Goal: Communication & Community: Answer question/provide support

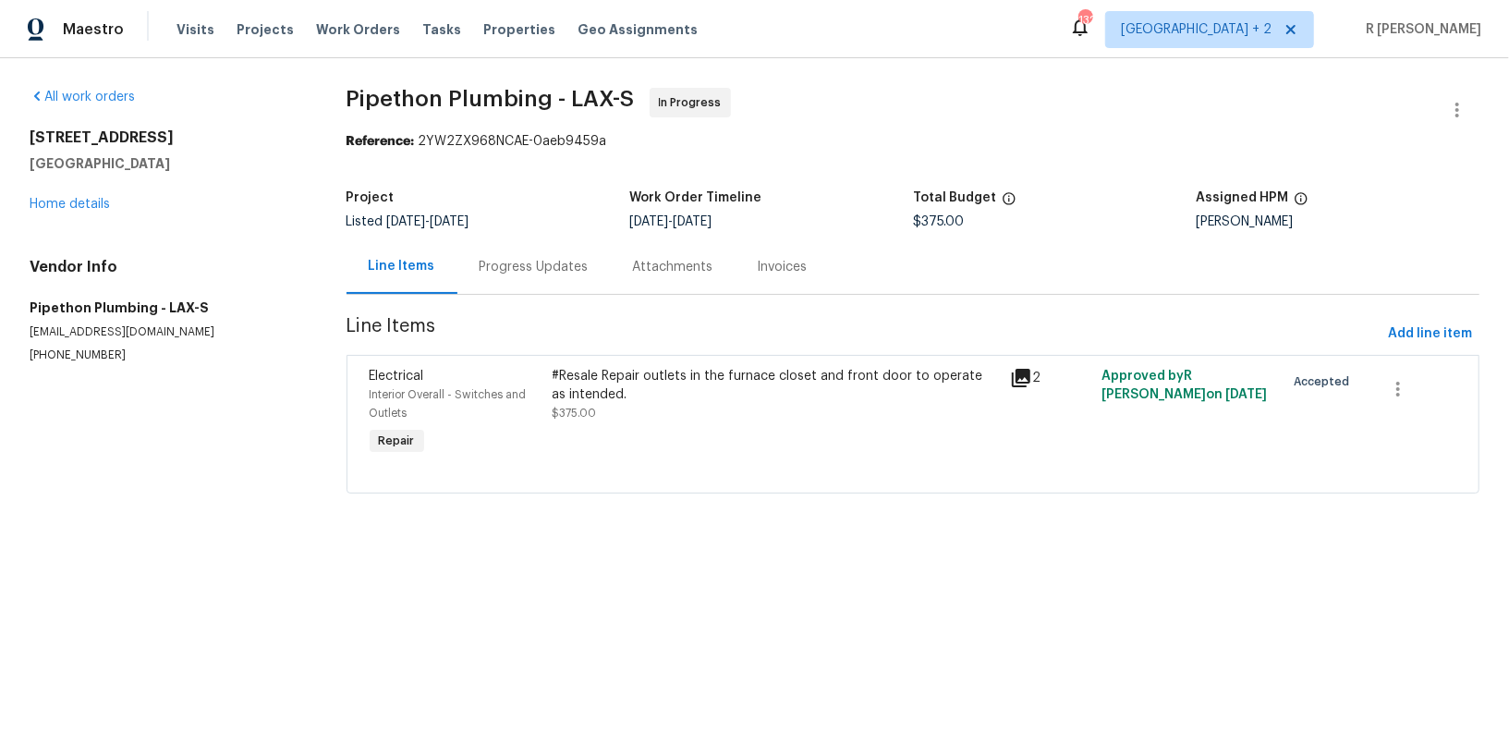
click at [568, 242] on div "Progress Updates" at bounding box center [533, 266] width 153 height 55
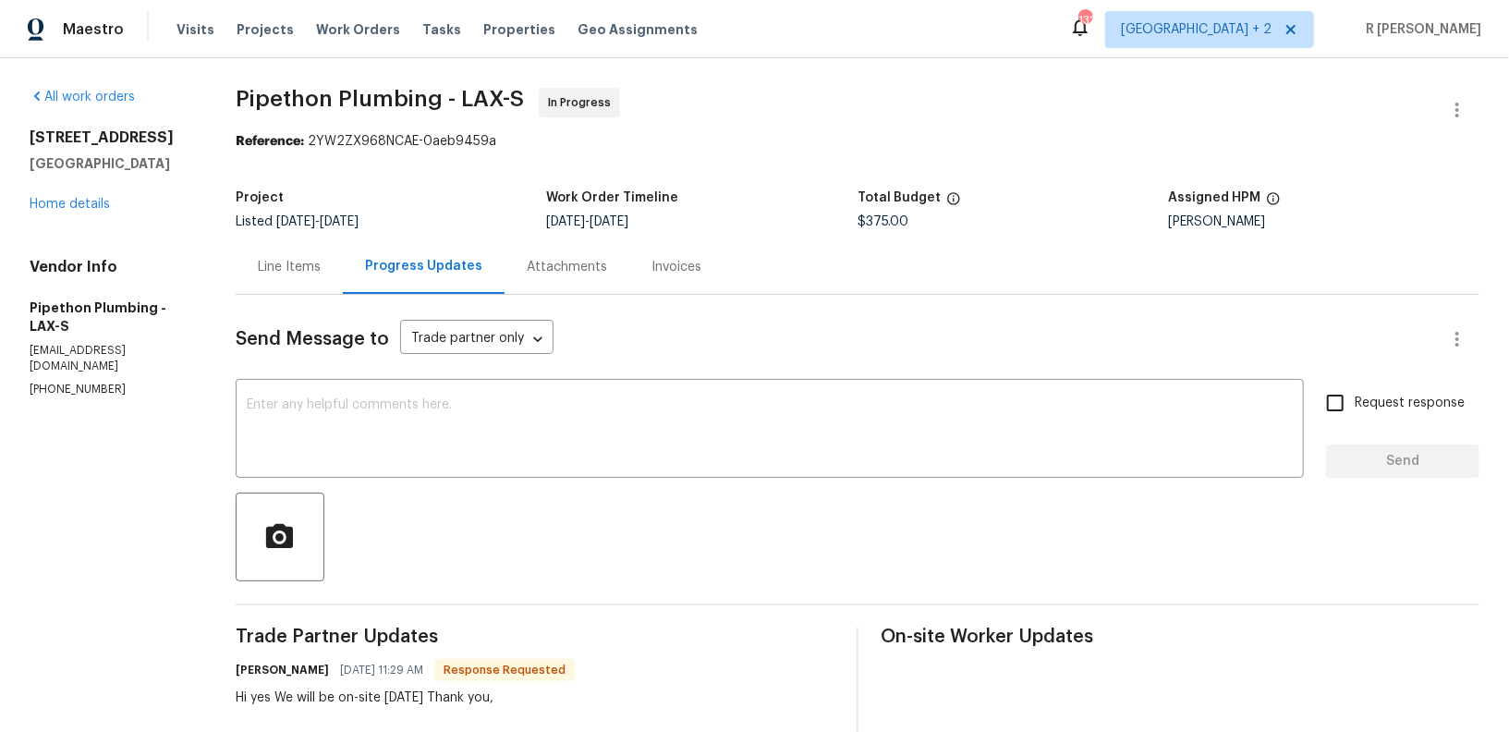
scroll to position [226, 0]
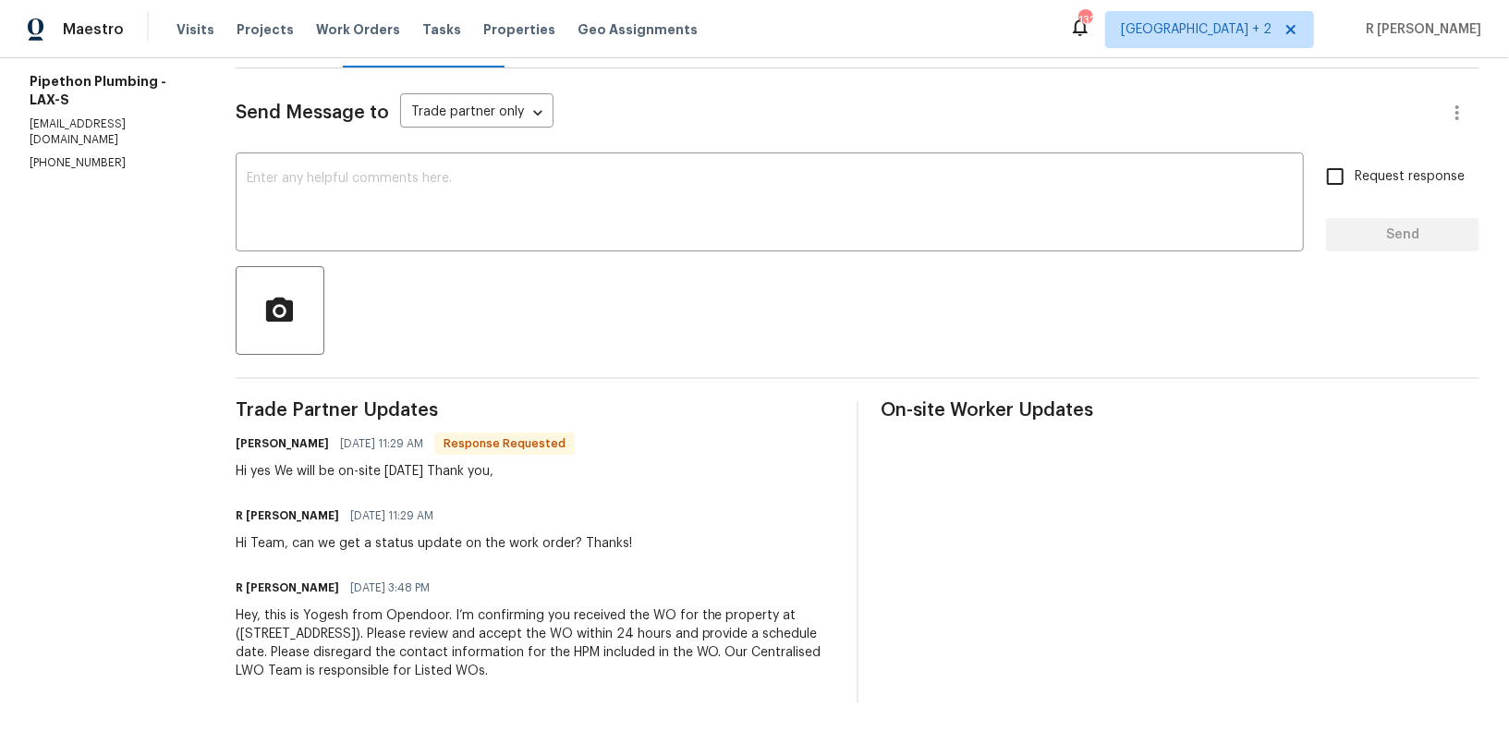
click at [318, 550] on div "Hi Team, can we get a status update on the work order? Thanks!" at bounding box center [434, 543] width 396 height 18
click at [302, 542] on div "Hi Team, can we get a status update on the work order? Thanks!" at bounding box center [434, 543] width 396 height 18
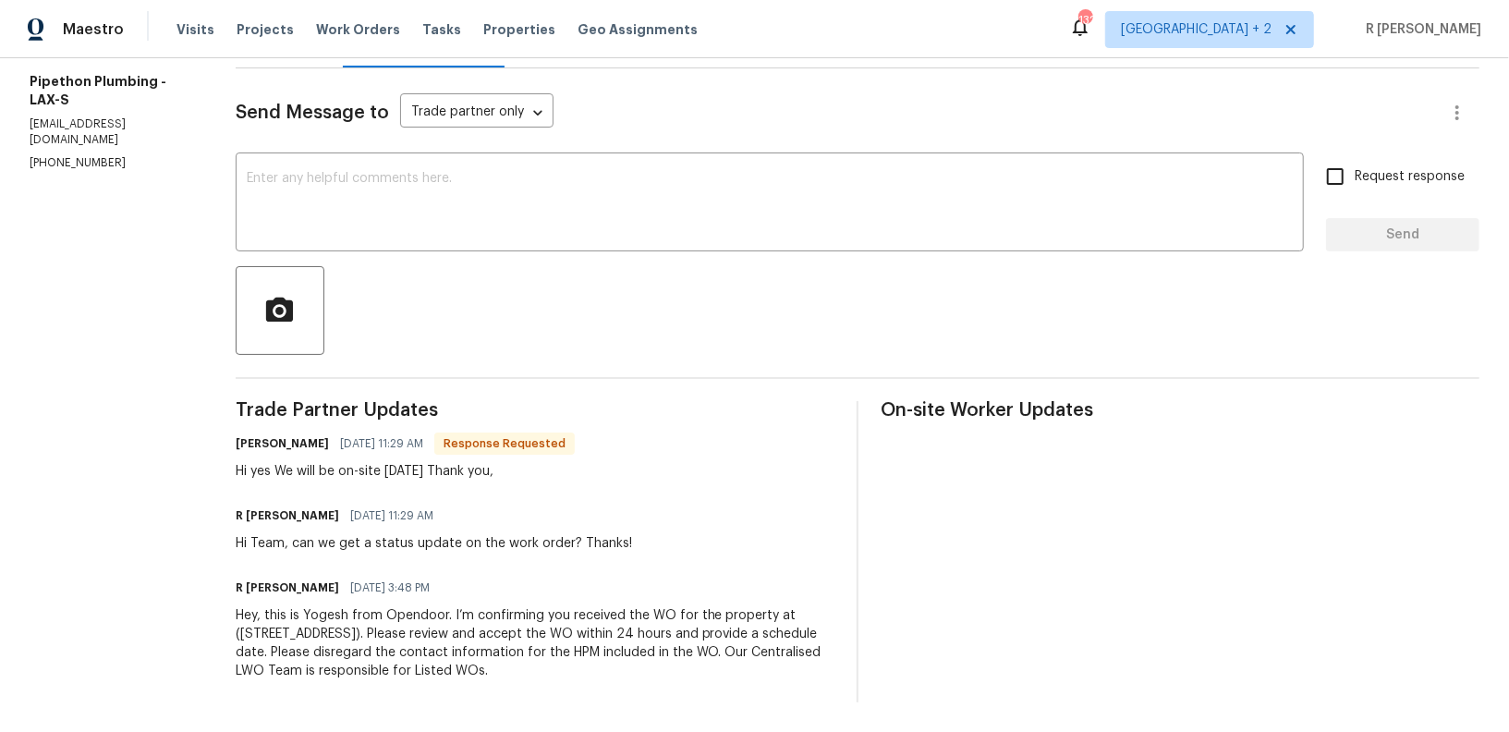
click at [302, 542] on div "Hi Team, can we get a status update on the work order? Thanks!" at bounding box center [434, 543] width 396 height 18
copy div "Hi Team, can we get a status update on the work order? Thanks!"
click at [514, 180] on textarea at bounding box center [770, 204] width 1046 height 65
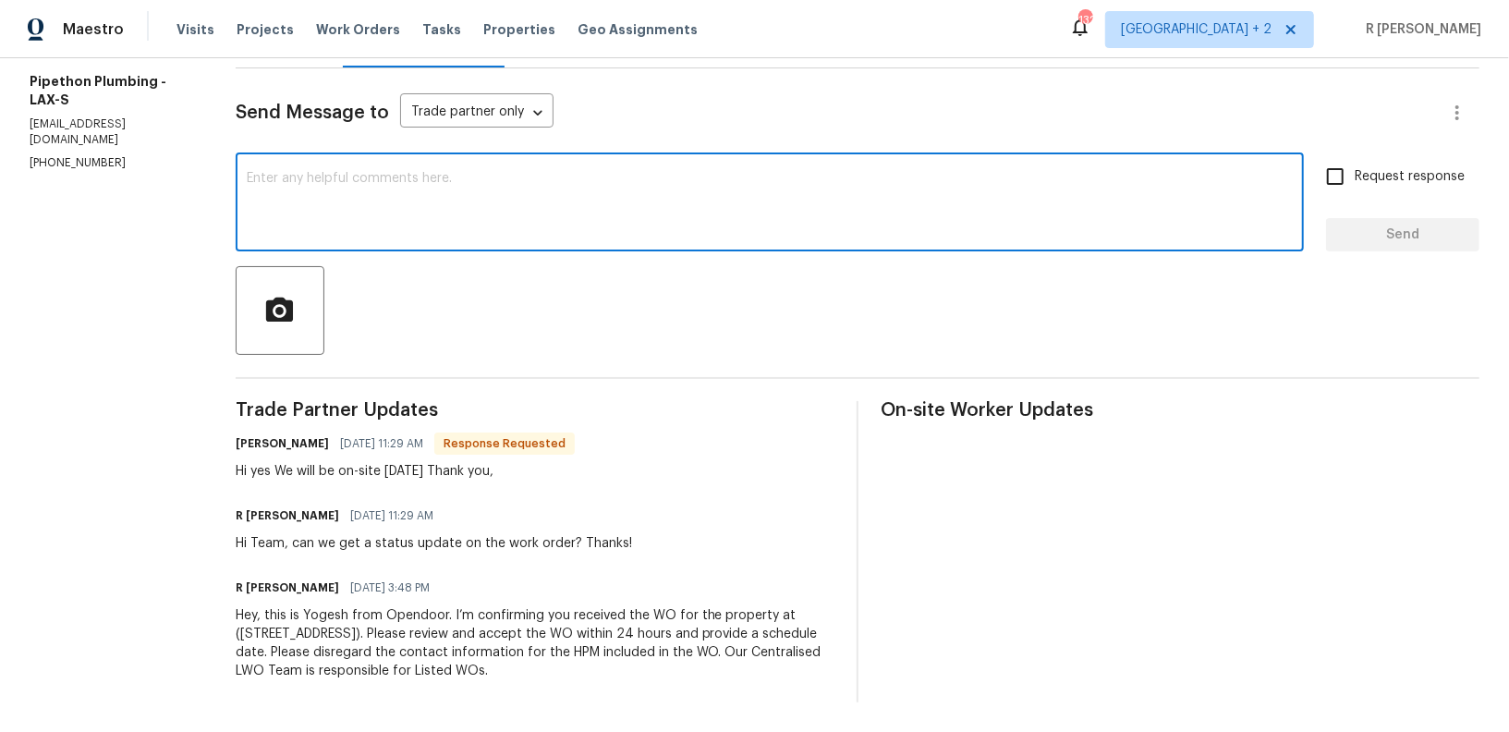
paste textarea "Hi Team, can we get a status update on the work order? Thanks!"
type textarea "Hi Team, can we get a status update on the work order? Thanks!"
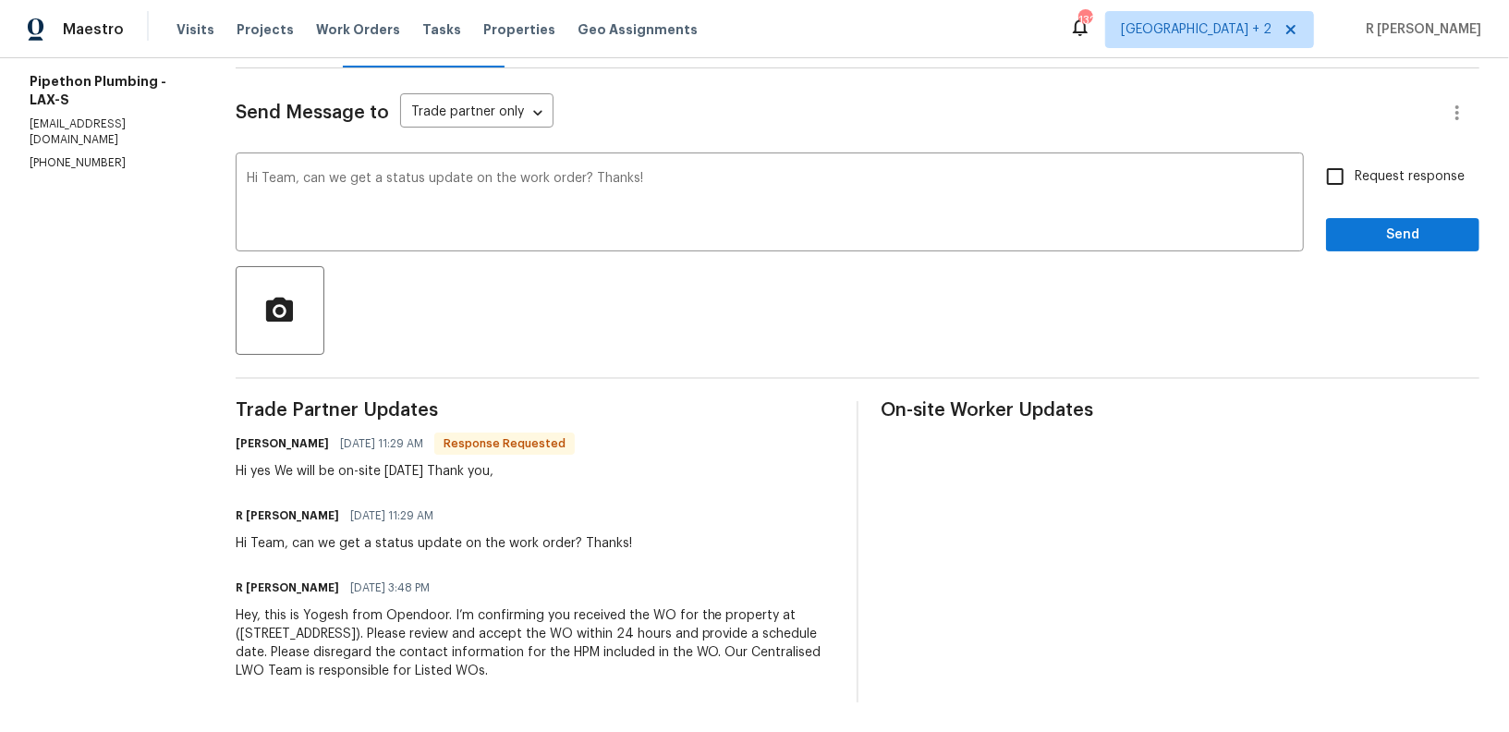
click at [1383, 168] on span "Request response" at bounding box center [1410, 176] width 110 height 19
click at [1355, 168] on input "Request response" at bounding box center [1335, 176] width 39 height 39
checkbox input "true"
click at [1381, 228] on span "Send" at bounding box center [1403, 235] width 124 height 23
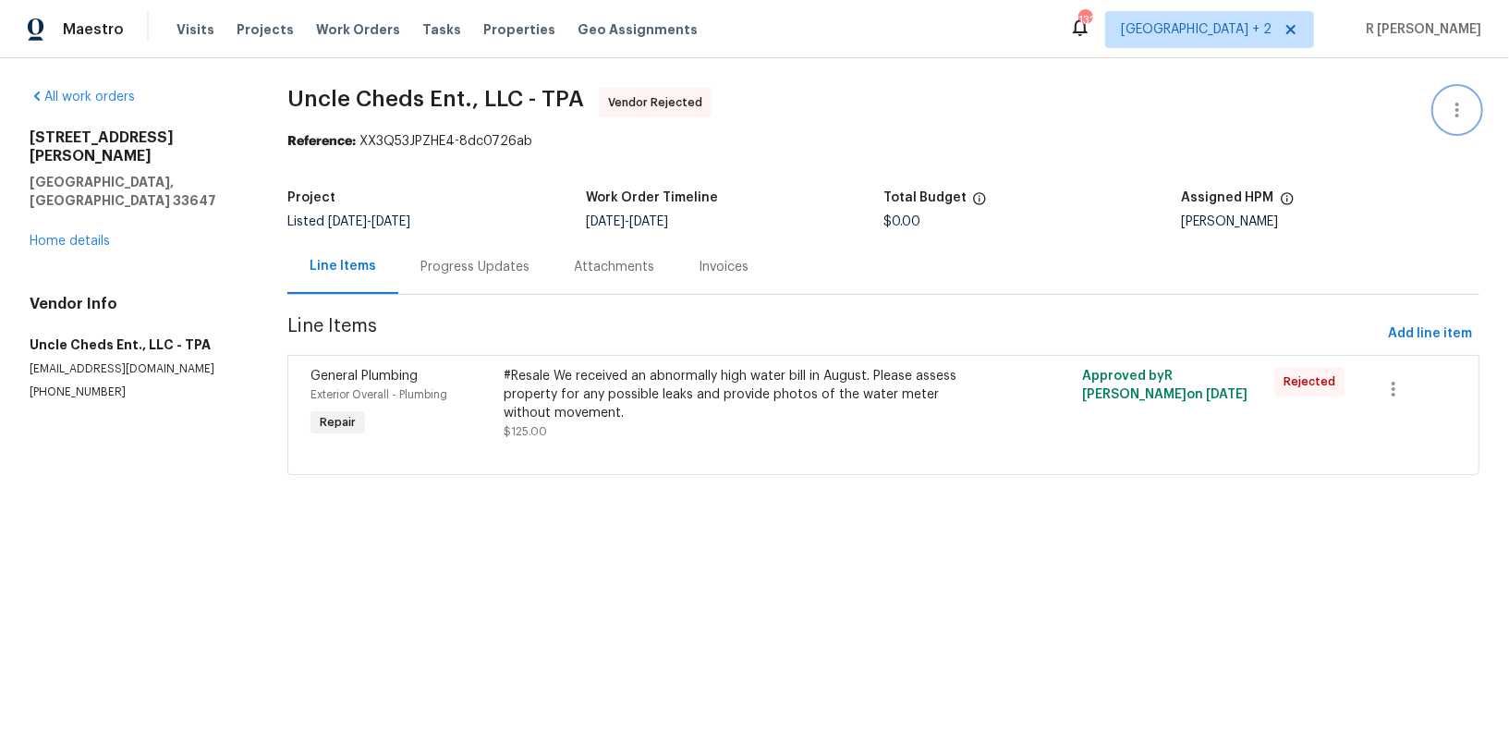
click at [1453, 107] on icon "button" at bounding box center [1457, 110] width 22 height 22
click at [1349, 95] on li "Edit" at bounding box center [1398, 109] width 200 height 30
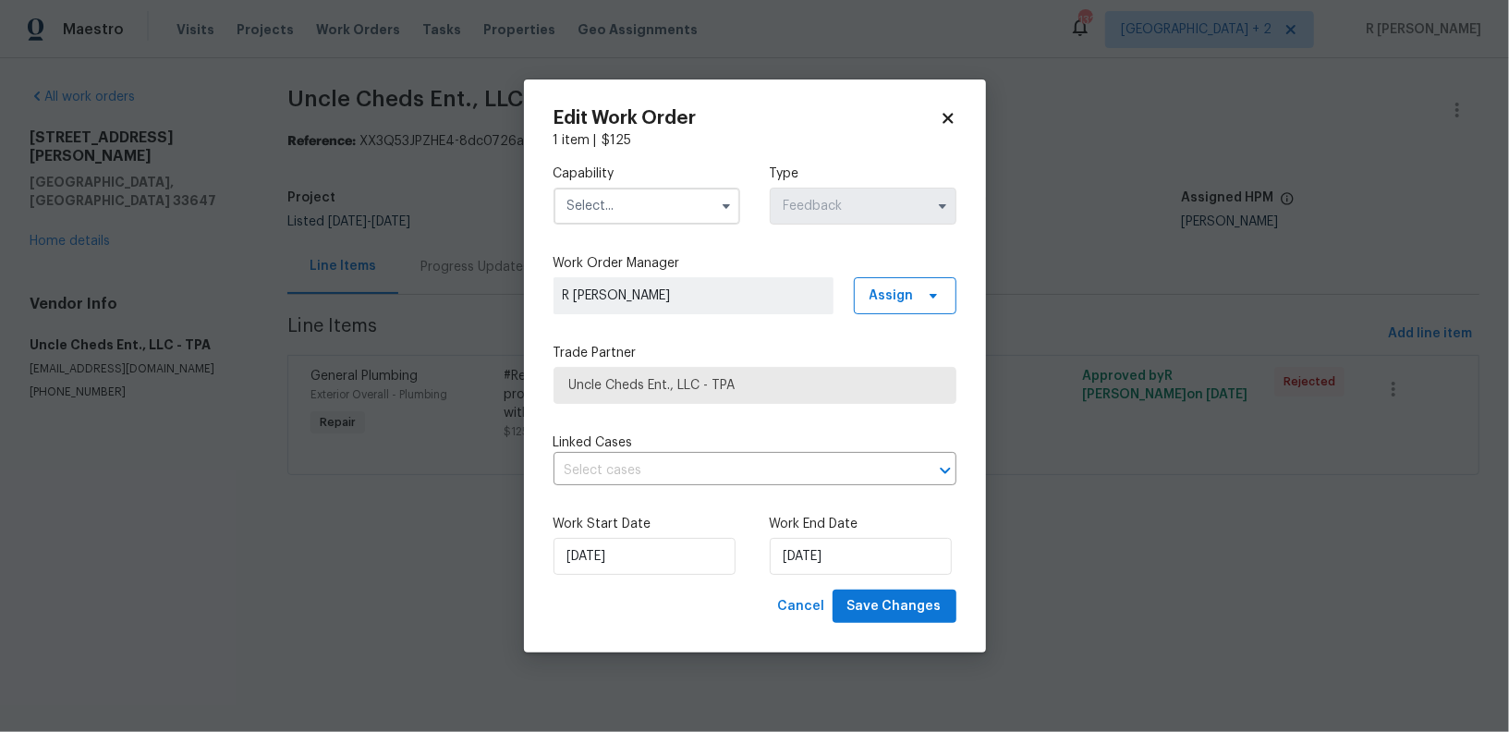
click at [691, 210] on input "text" at bounding box center [647, 206] width 187 height 37
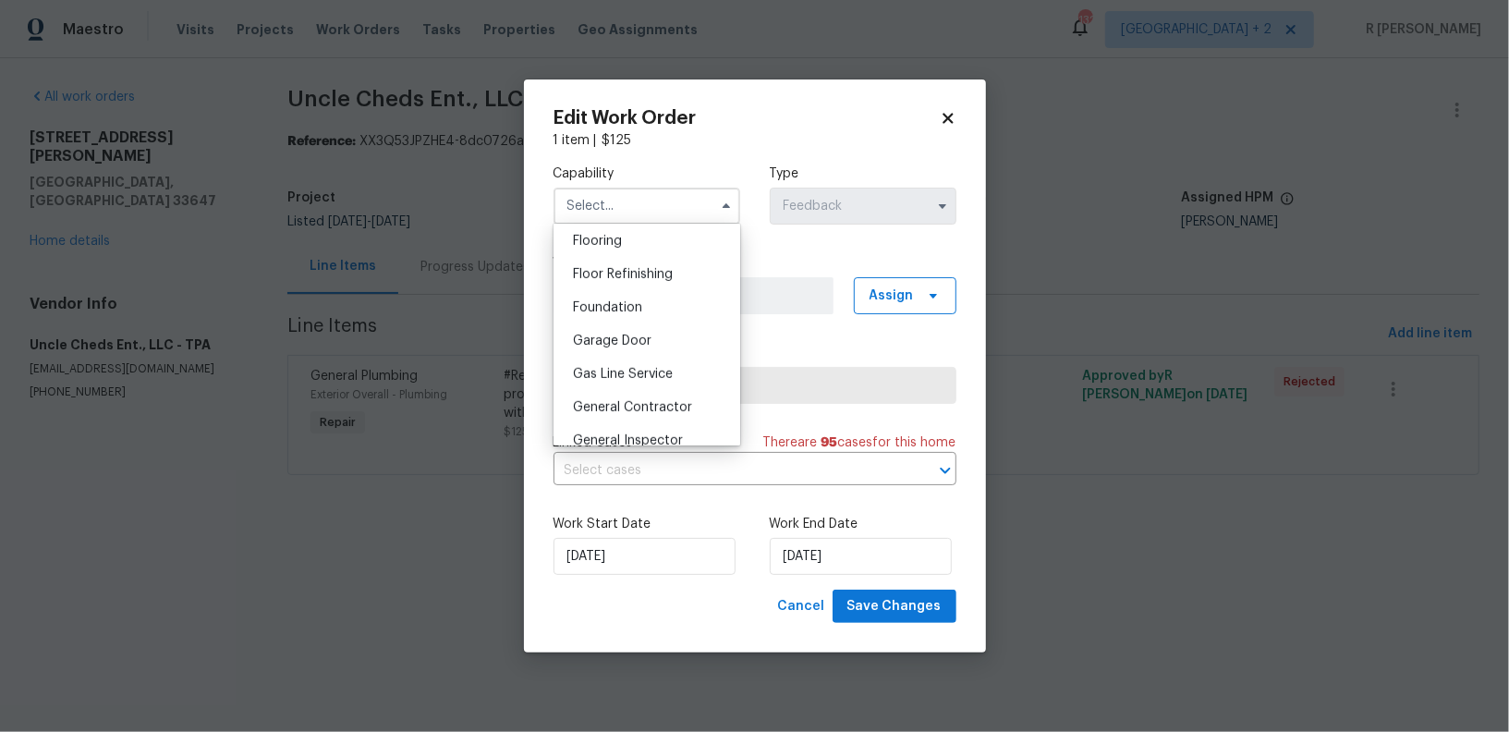
scroll to position [726, 0]
click at [639, 399] on span "General Contractor" at bounding box center [632, 402] width 119 height 13
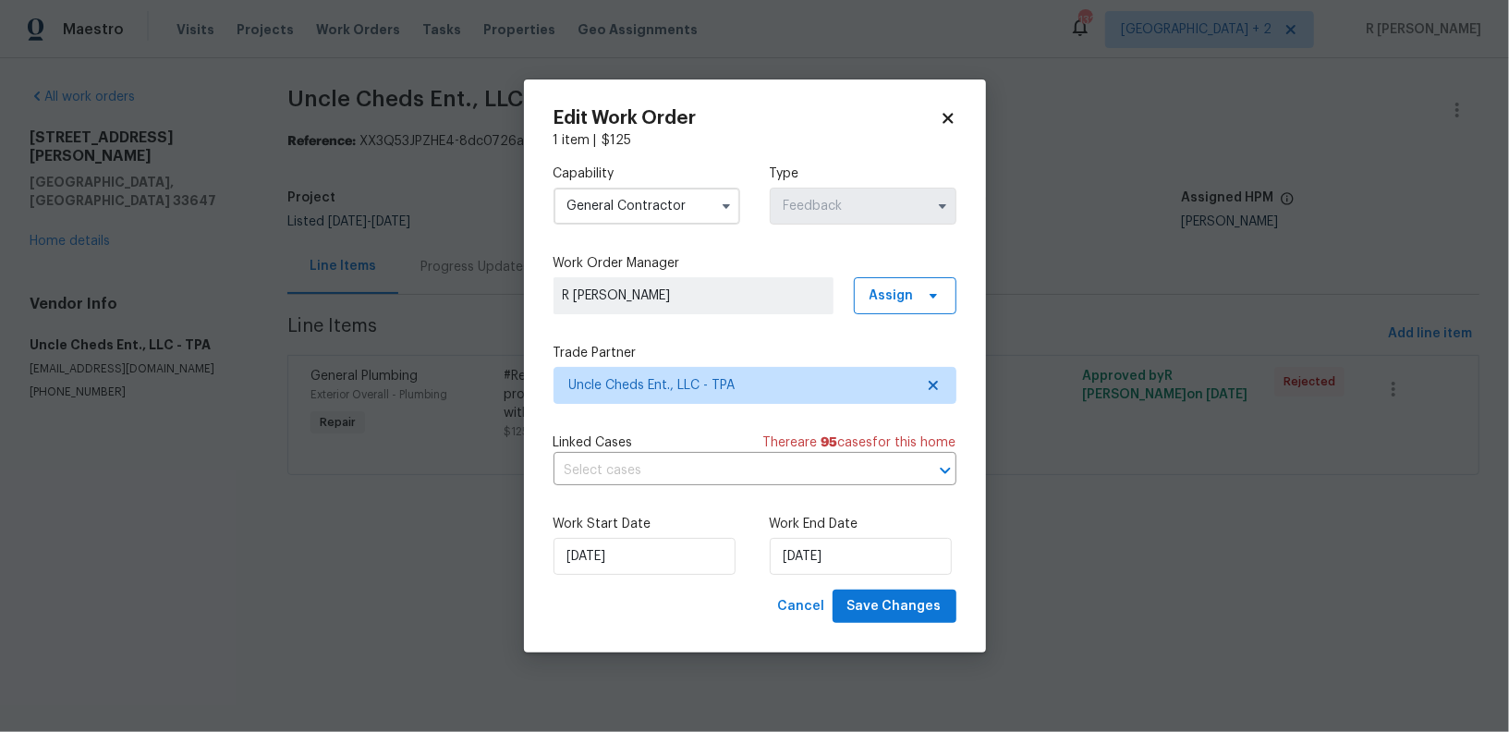
click at [677, 408] on div "Capability General Contractor Type Feedback Work Order Manager R Yogesh Kannan …" at bounding box center [755, 370] width 403 height 440
click at [666, 395] on span "Uncle Cheds Ent., LLC - TPA" at bounding box center [755, 385] width 403 height 37
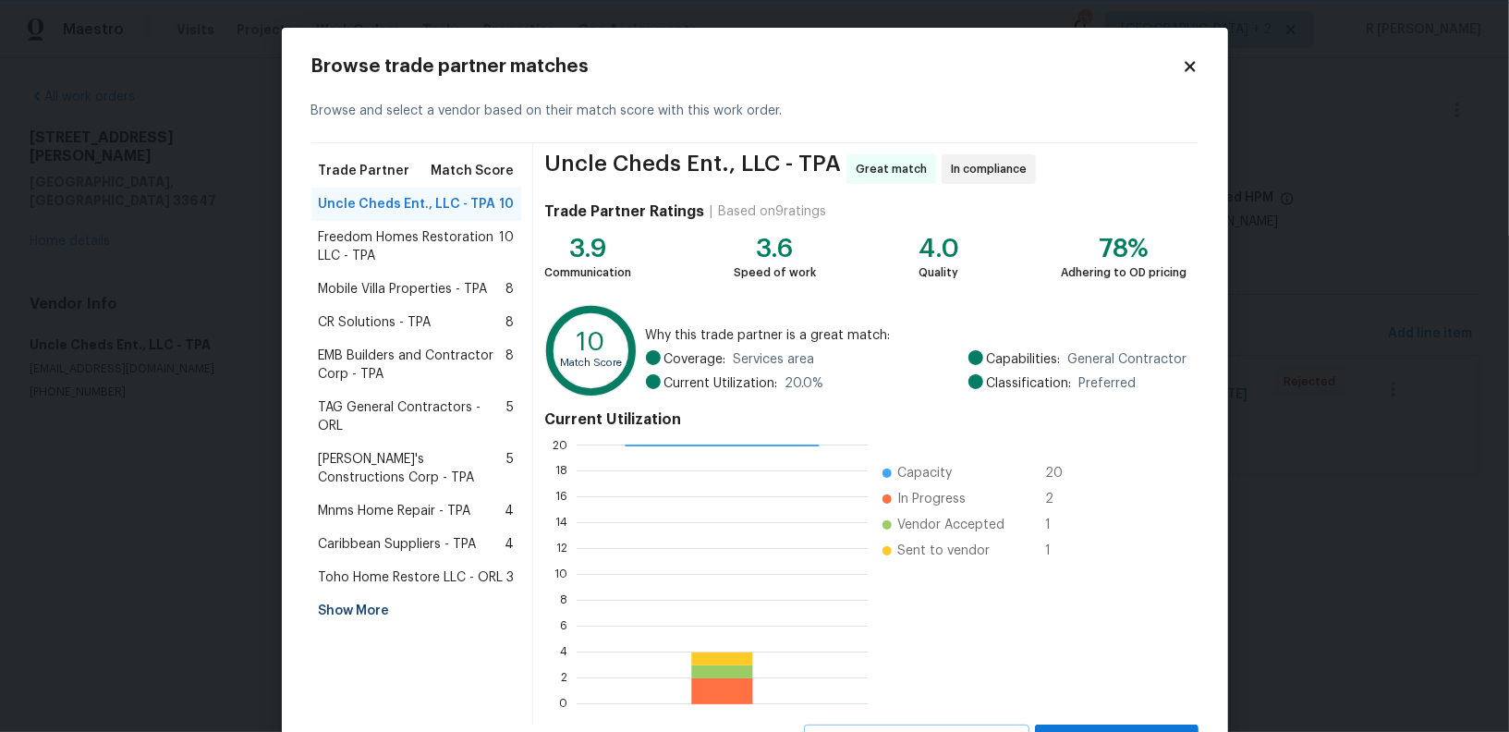
scroll to position [2, 2]
click at [350, 308] on div "CR Solutions - TPA 8" at bounding box center [416, 322] width 211 height 33
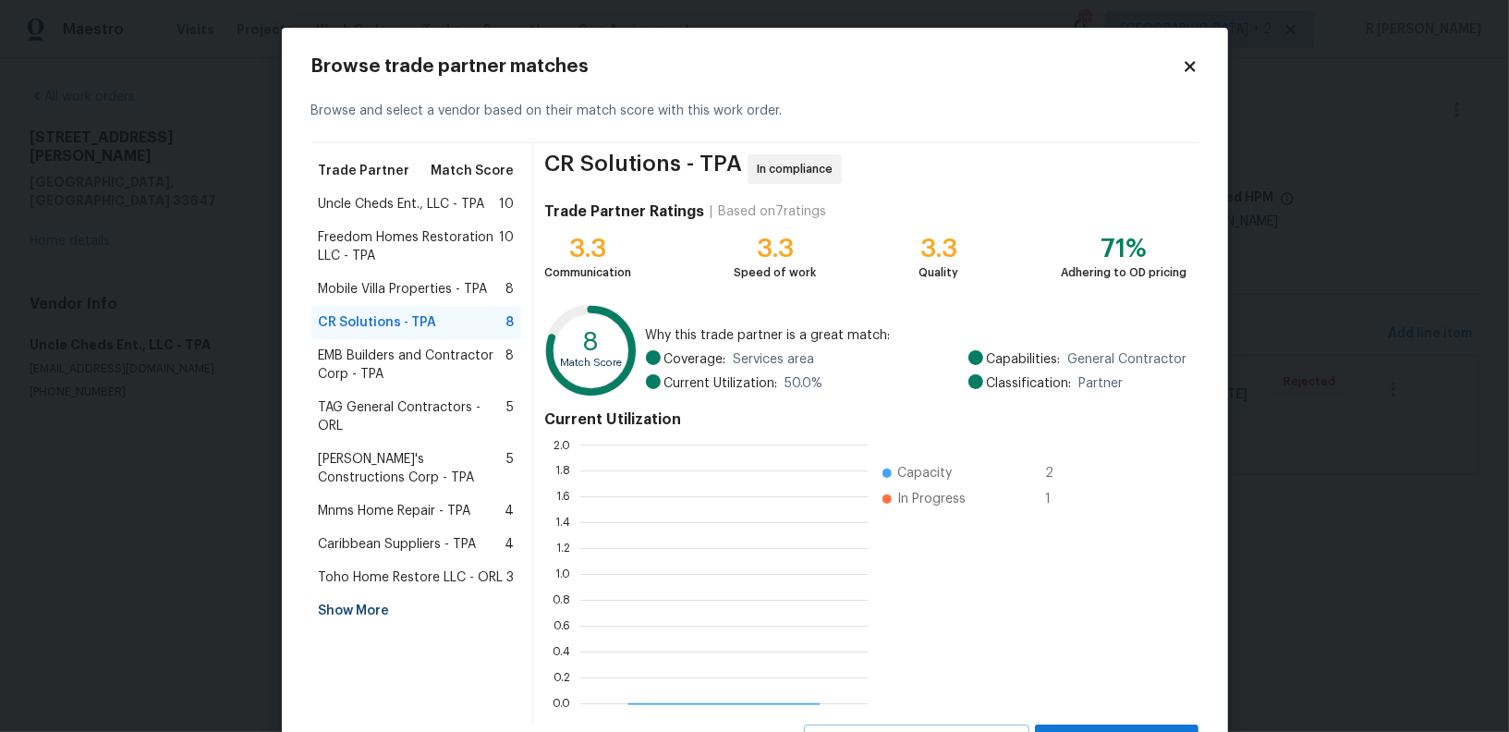
scroll to position [259, 287]
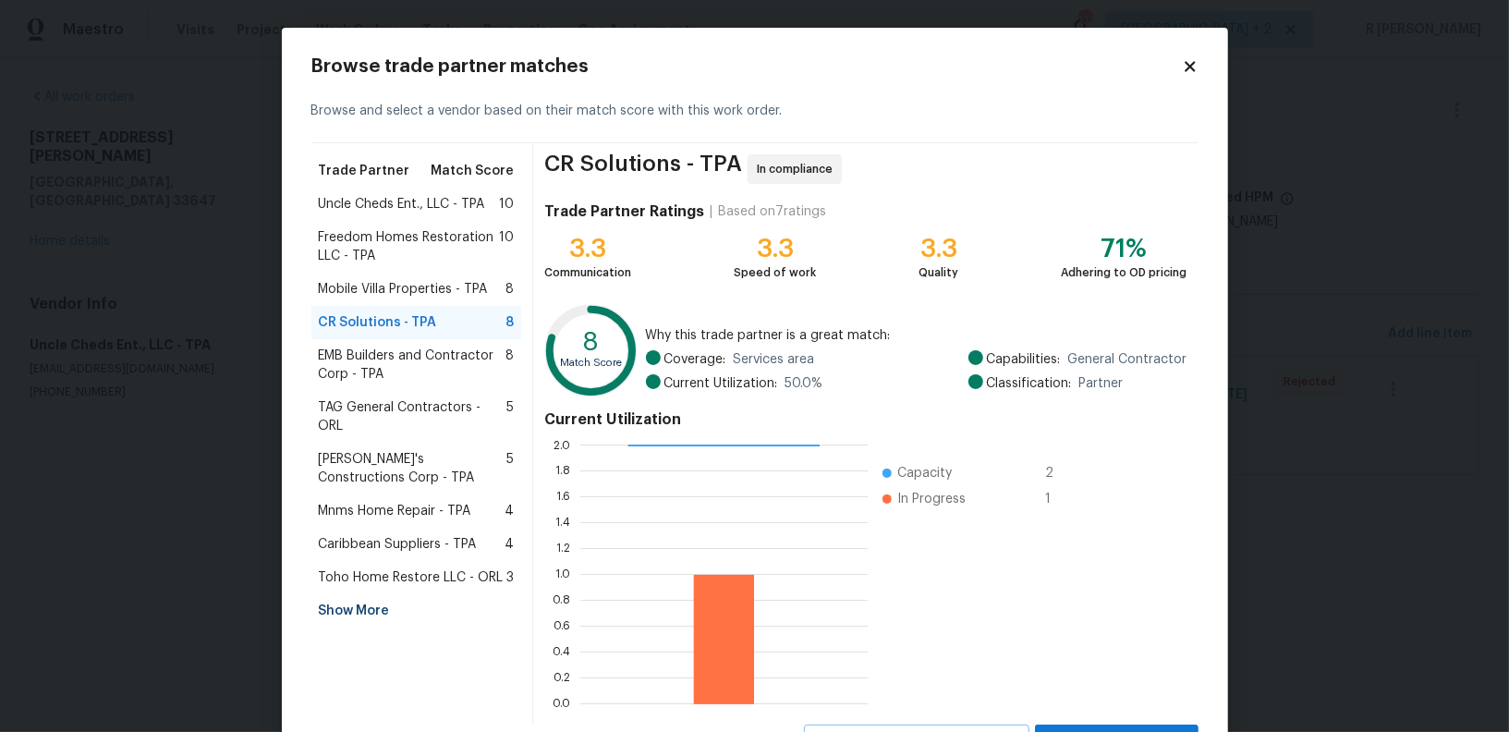
click at [1195, 65] on icon at bounding box center [1190, 66] width 17 height 17
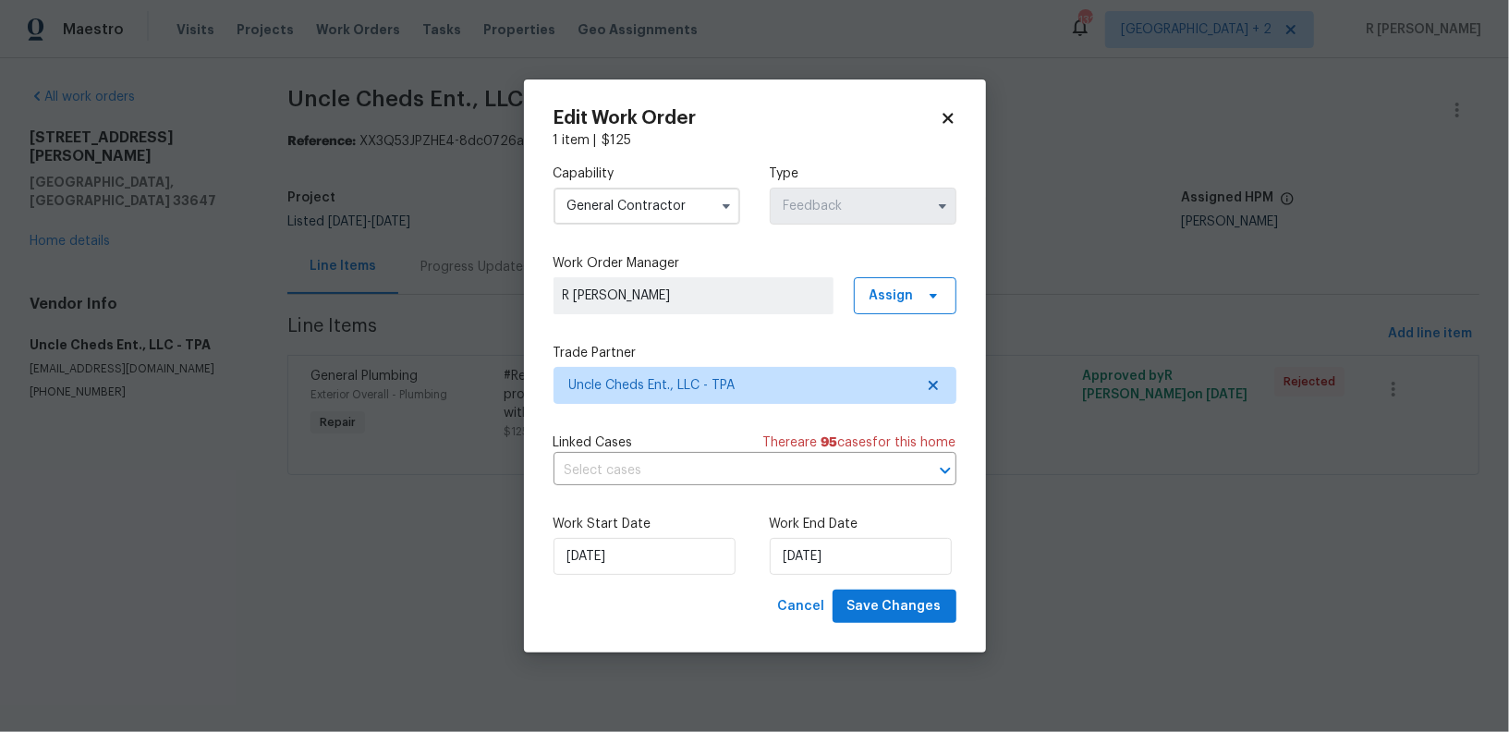
click at [615, 206] on input "General Contractor" at bounding box center [647, 206] width 187 height 37
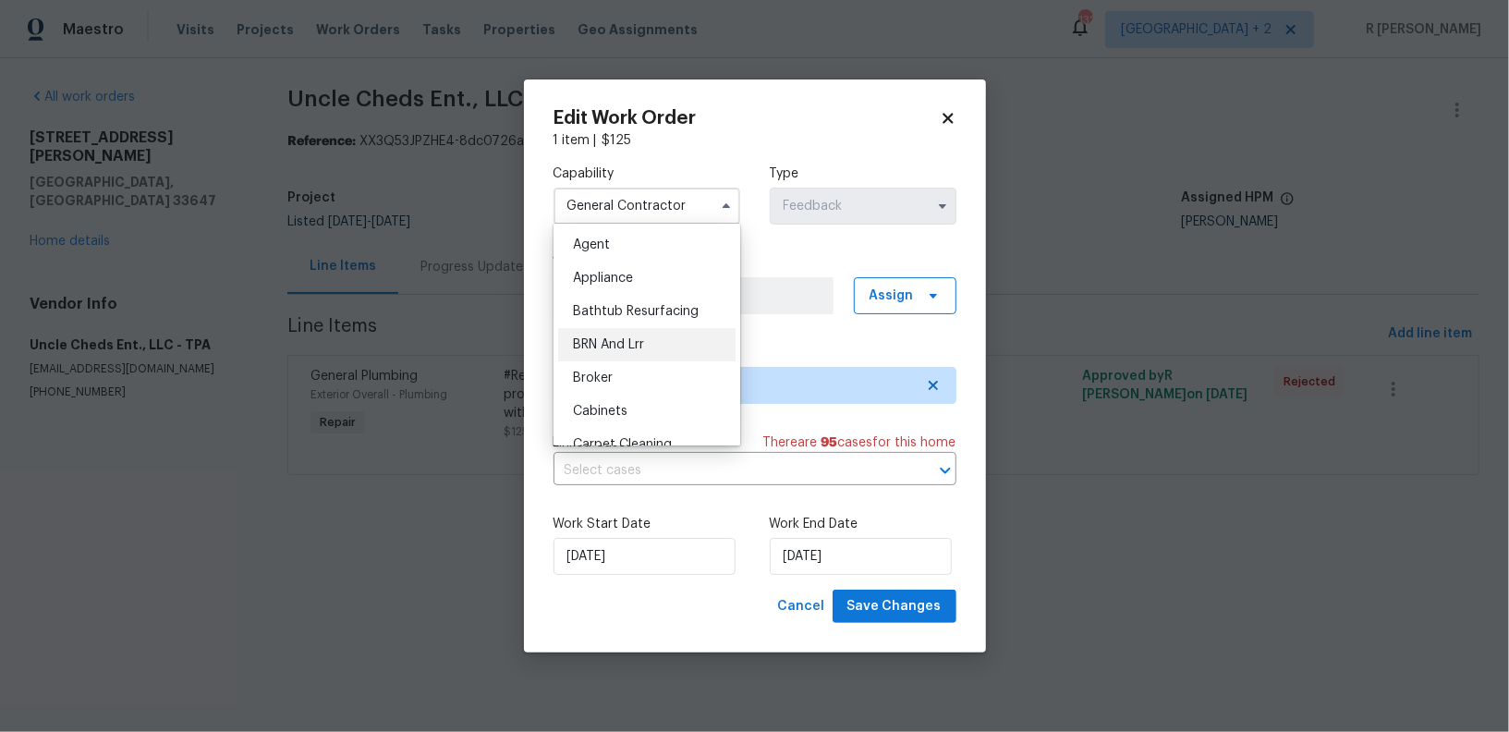
click at [607, 349] on span "BRN And Lrr" at bounding box center [608, 344] width 71 height 13
type input "BRN And Lrr"
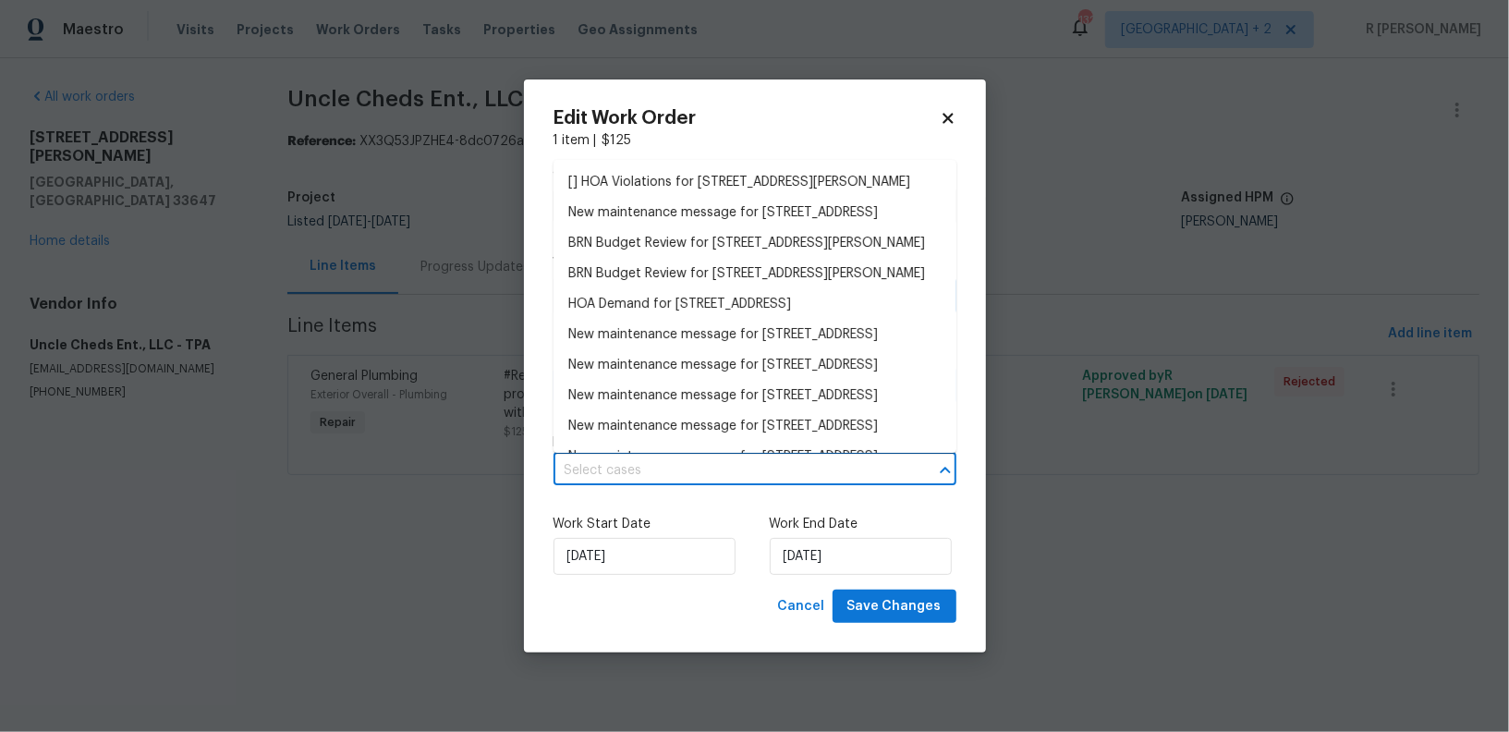
click at [638, 464] on input "text" at bounding box center [729, 471] width 351 height 29
click at [690, 498] on div "Capability BRN And Lrr Type Feedback Work Order Manager R Yogesh Kannan Assign …" at bounding box center [755, 370] width 403 height 440
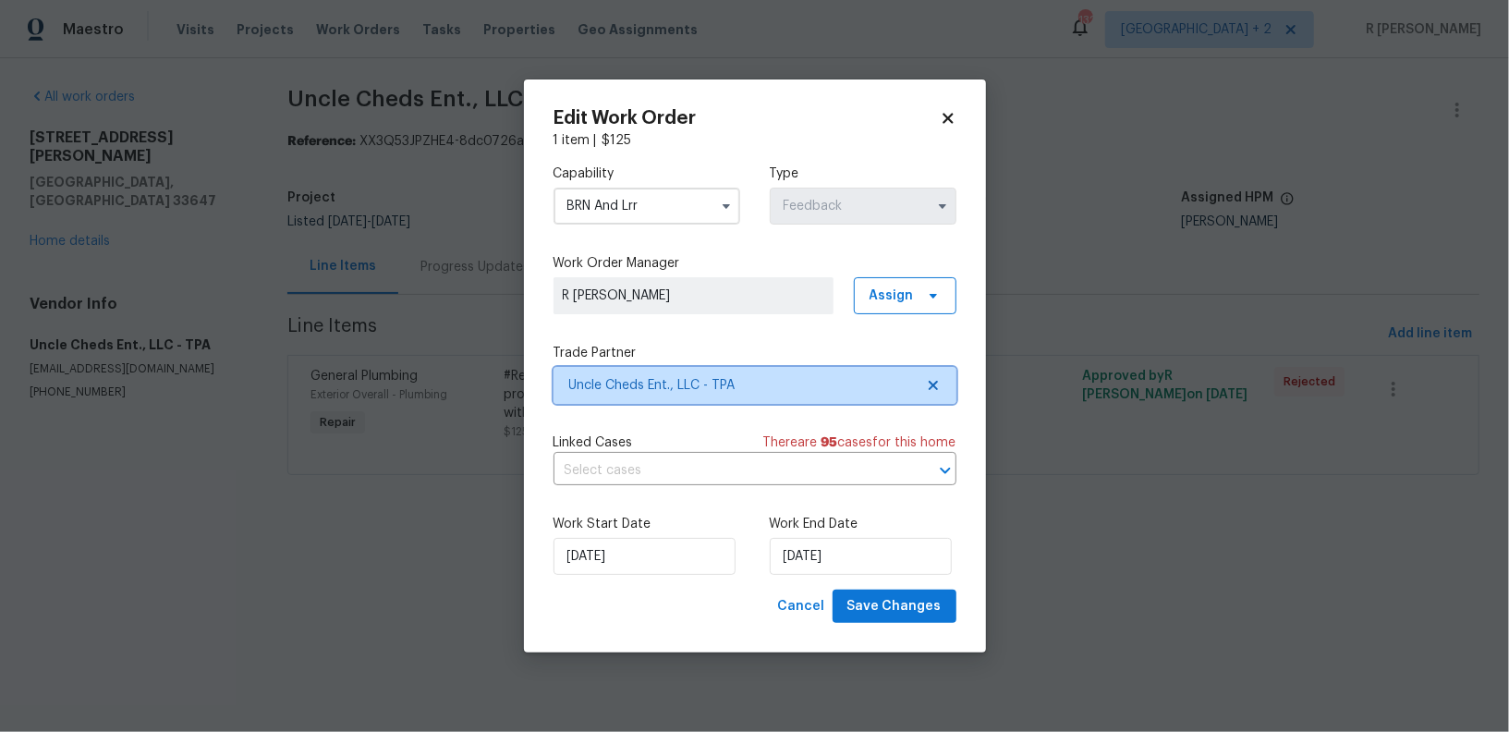
click at [687, 374] on span "Uncle Cheds Ent., LLC - TPA" at bounding box center [755, 385] width 403 height 37
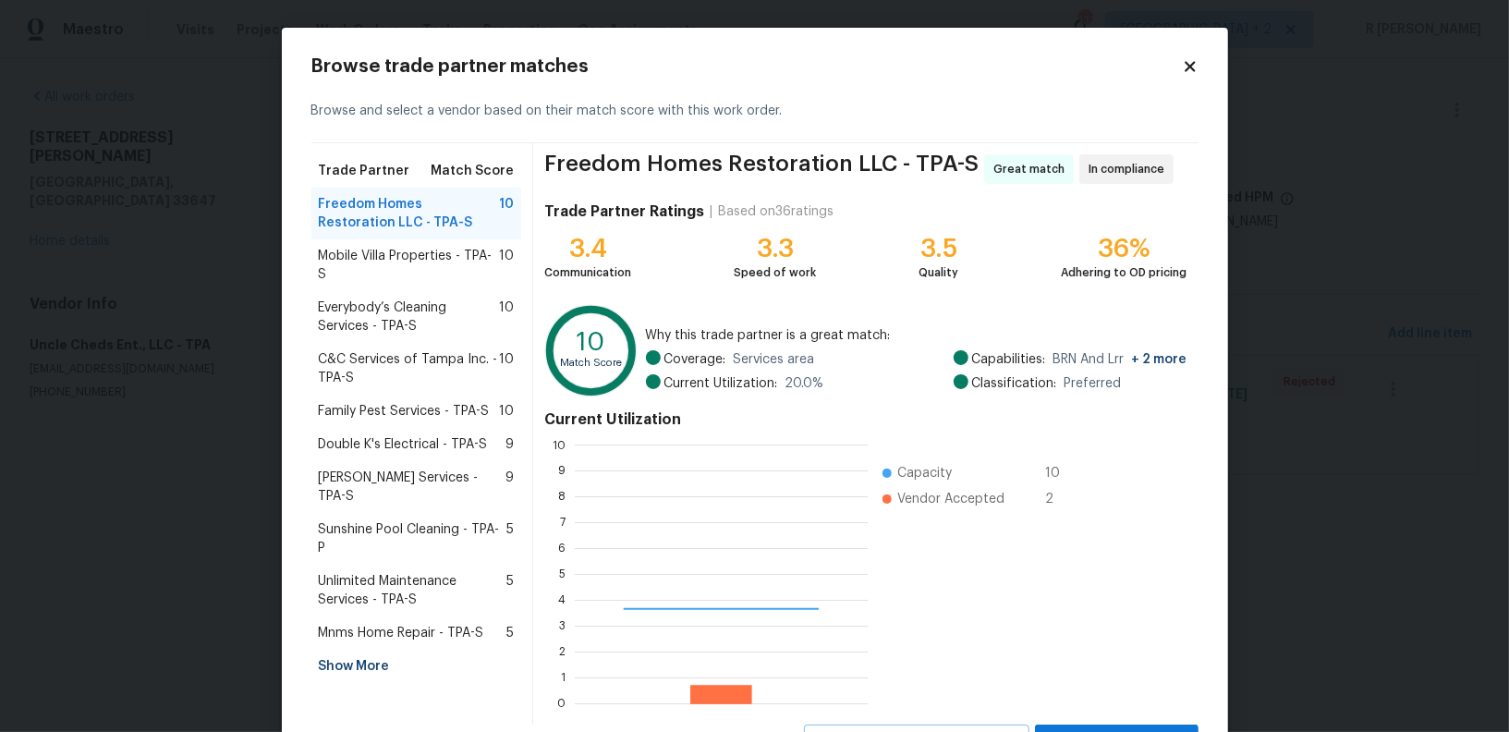
scroll to position [259, 292]
click at [431, 242] on div "Mobile Villa Properties - TPA-S 10" at bounding box center [416, 265] width 211 height 52
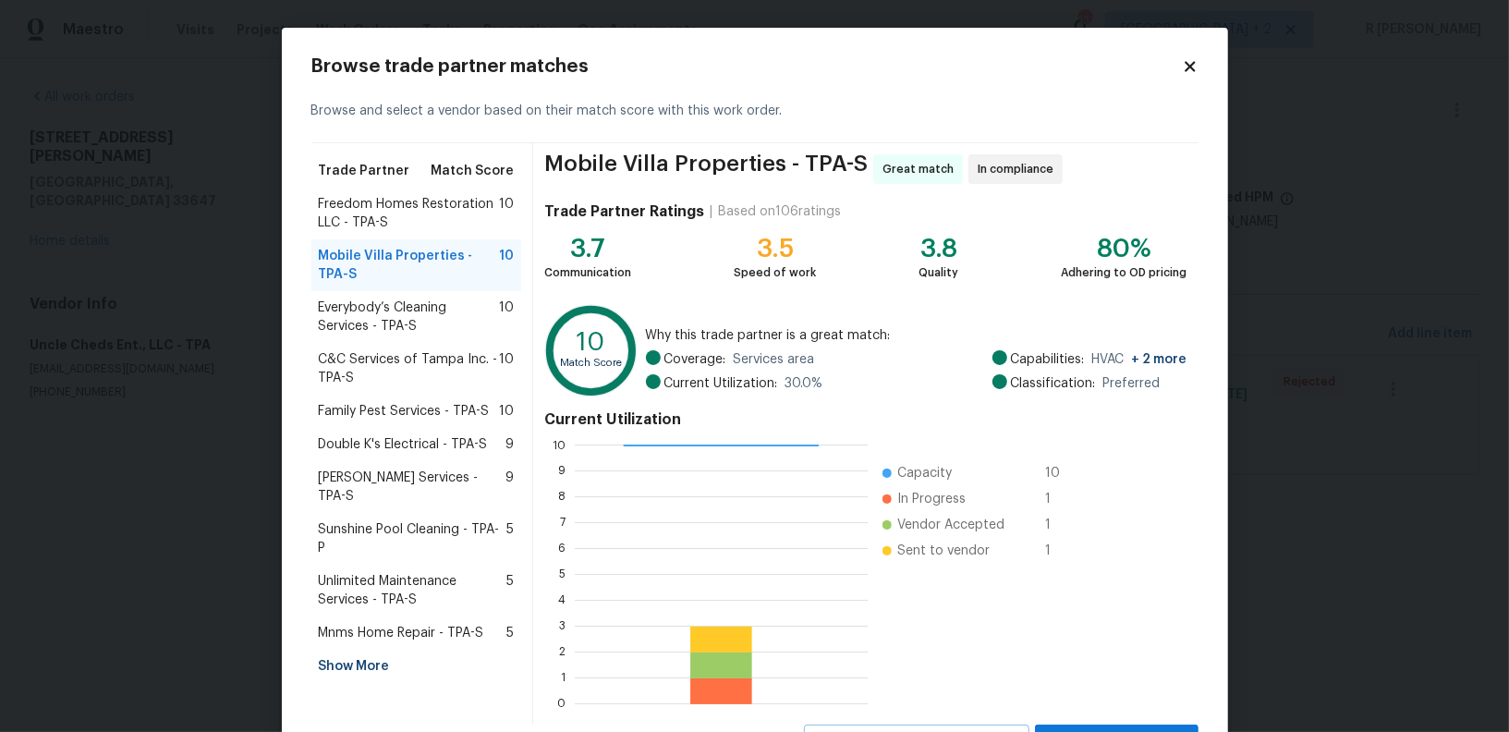
click at [326, 360] on span "C&C Services of Tampa Inc. - TPA-S" at bounding box center [409, 368] width 181 height 37
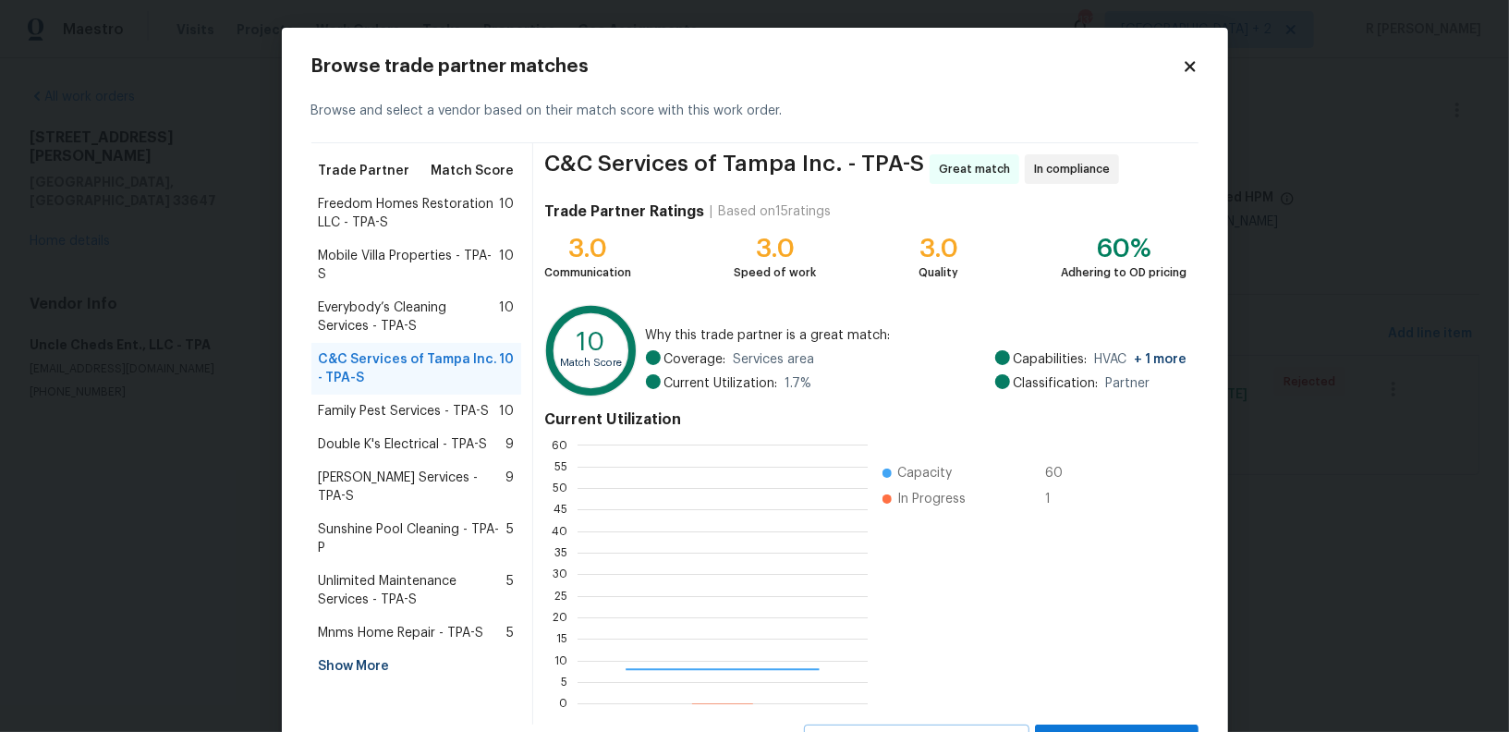
scroll to position [259, 289]
click at [384, 435] on span "Double K's Electrical - TPA-S" at bounding box center [403, 444] width 169 height 18
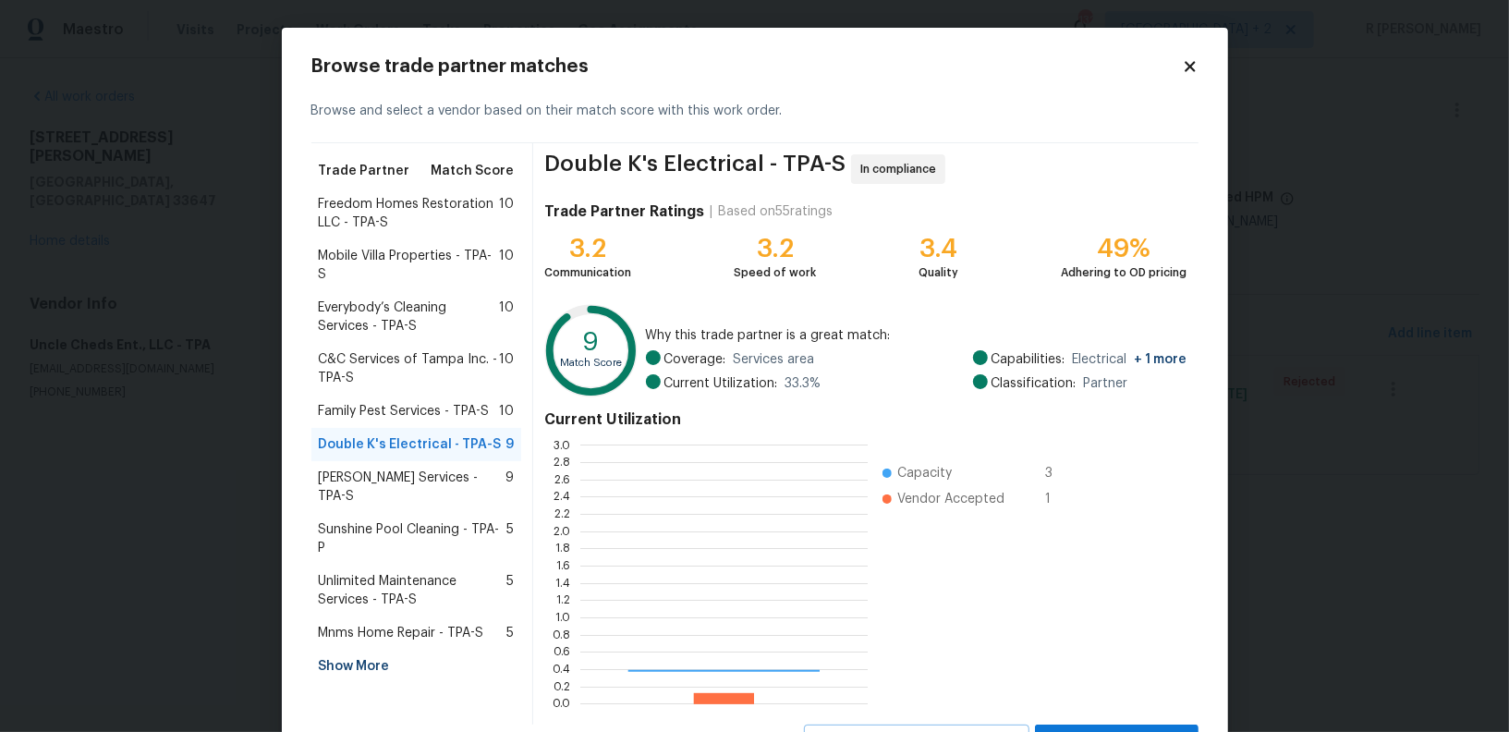
scroll to position [259, 287]
click at [383, 565] on div "Unlimited Maintenance Services - TPA-S 5" at bounding box center [416, 591] width 211 height 52
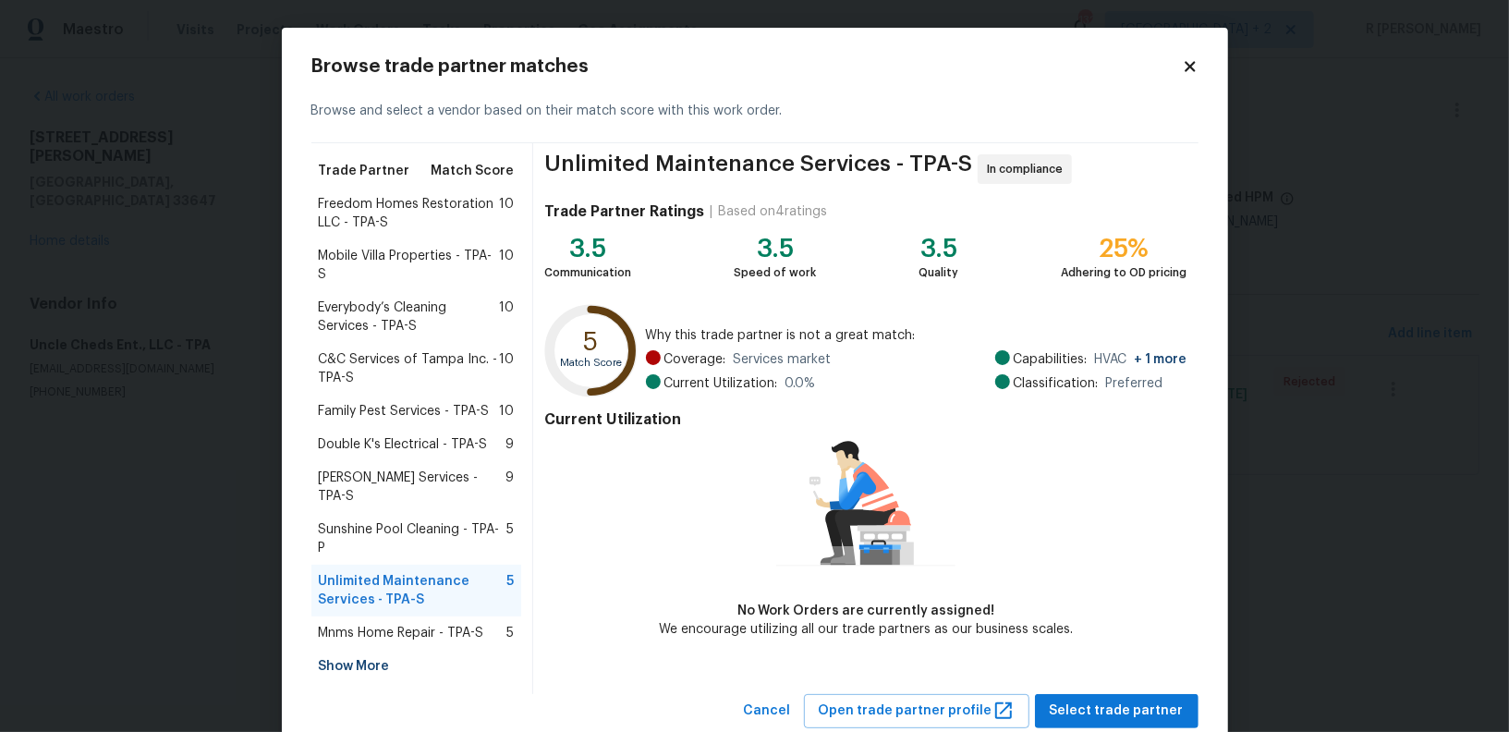
click at [386, 196] on span "Freedom Homes Restoration LLC - TPA-S" at bounding box center [409, 213] width 181 height 37
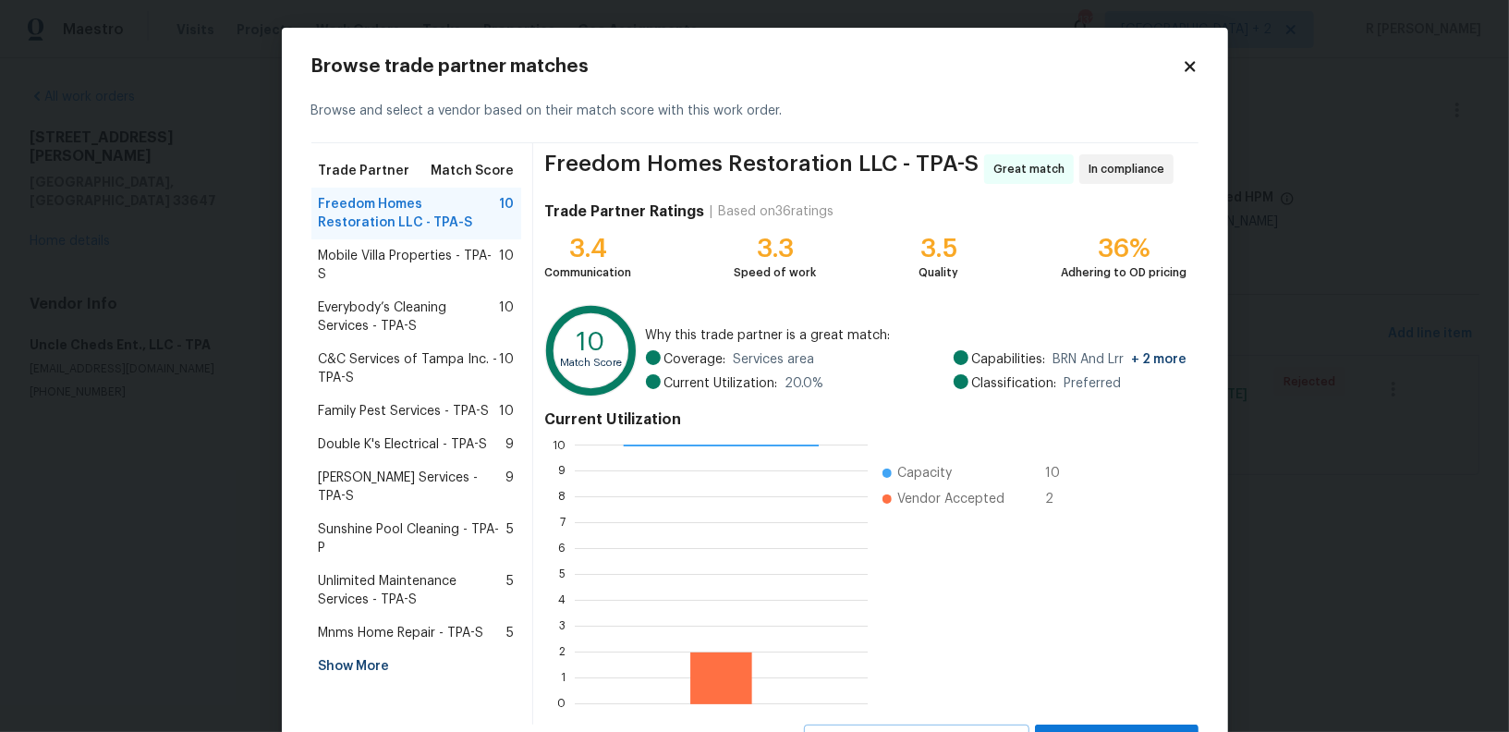
scroll to position [82, 0]
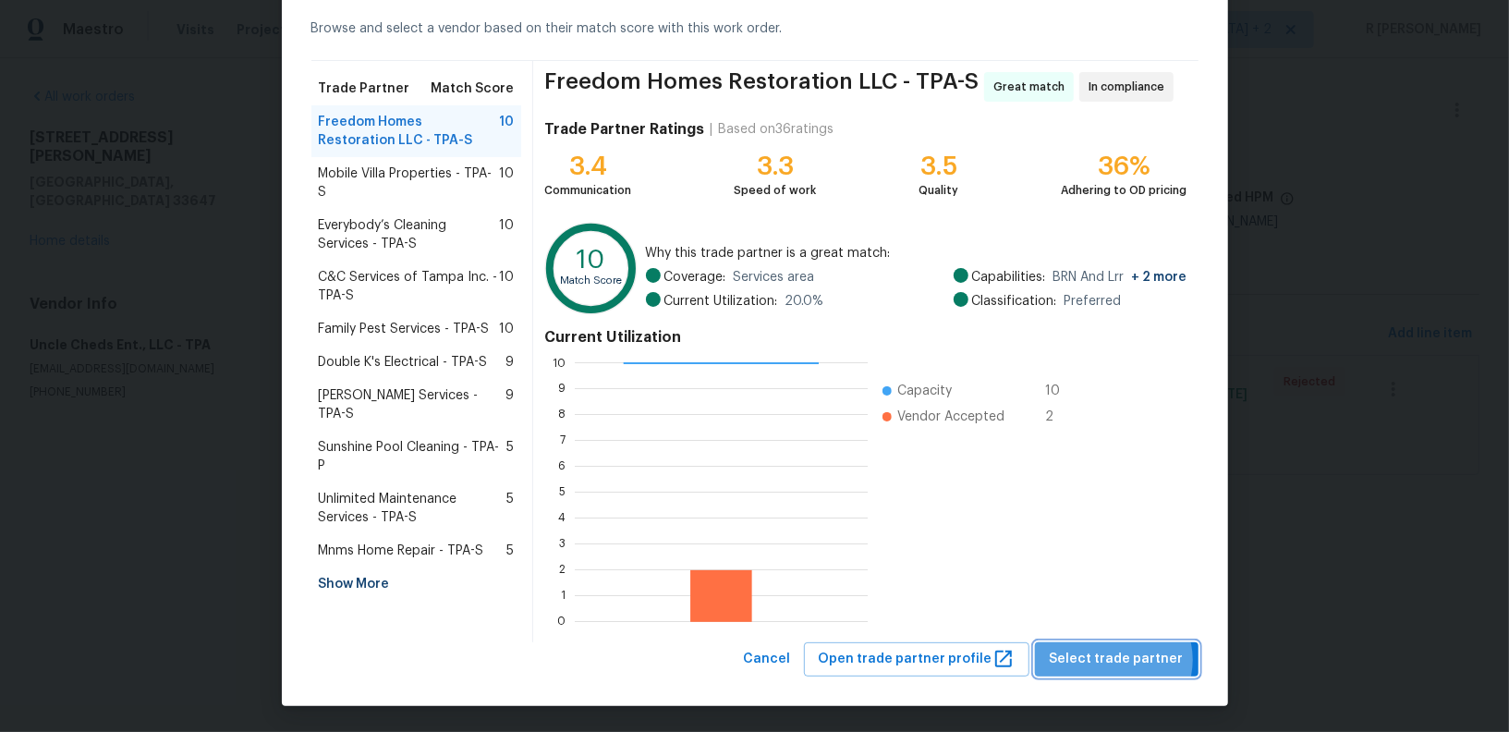
click at [1123, 659] on span "Select trade partner" at bounding box center [1117, 659] width 134 height 23
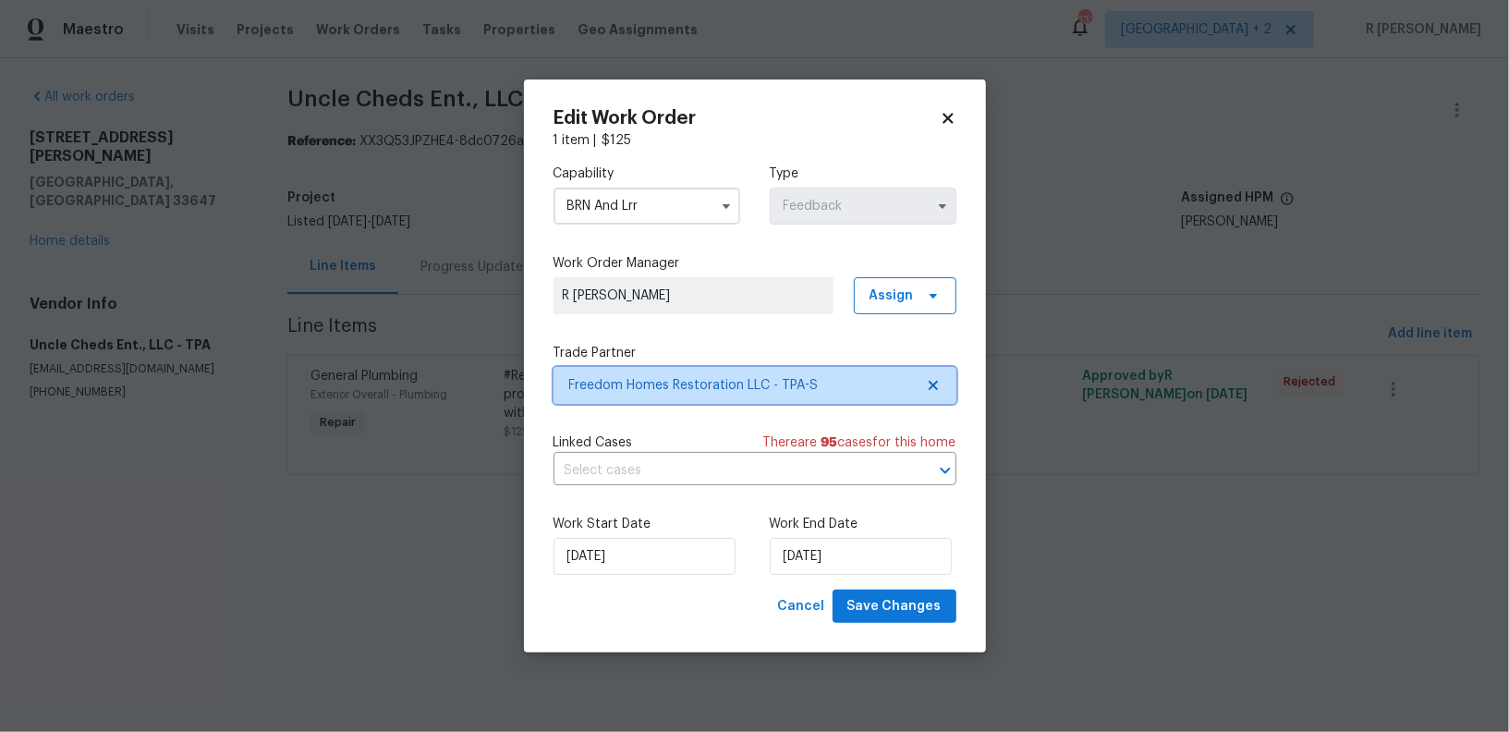
scroll to position [0, 0]
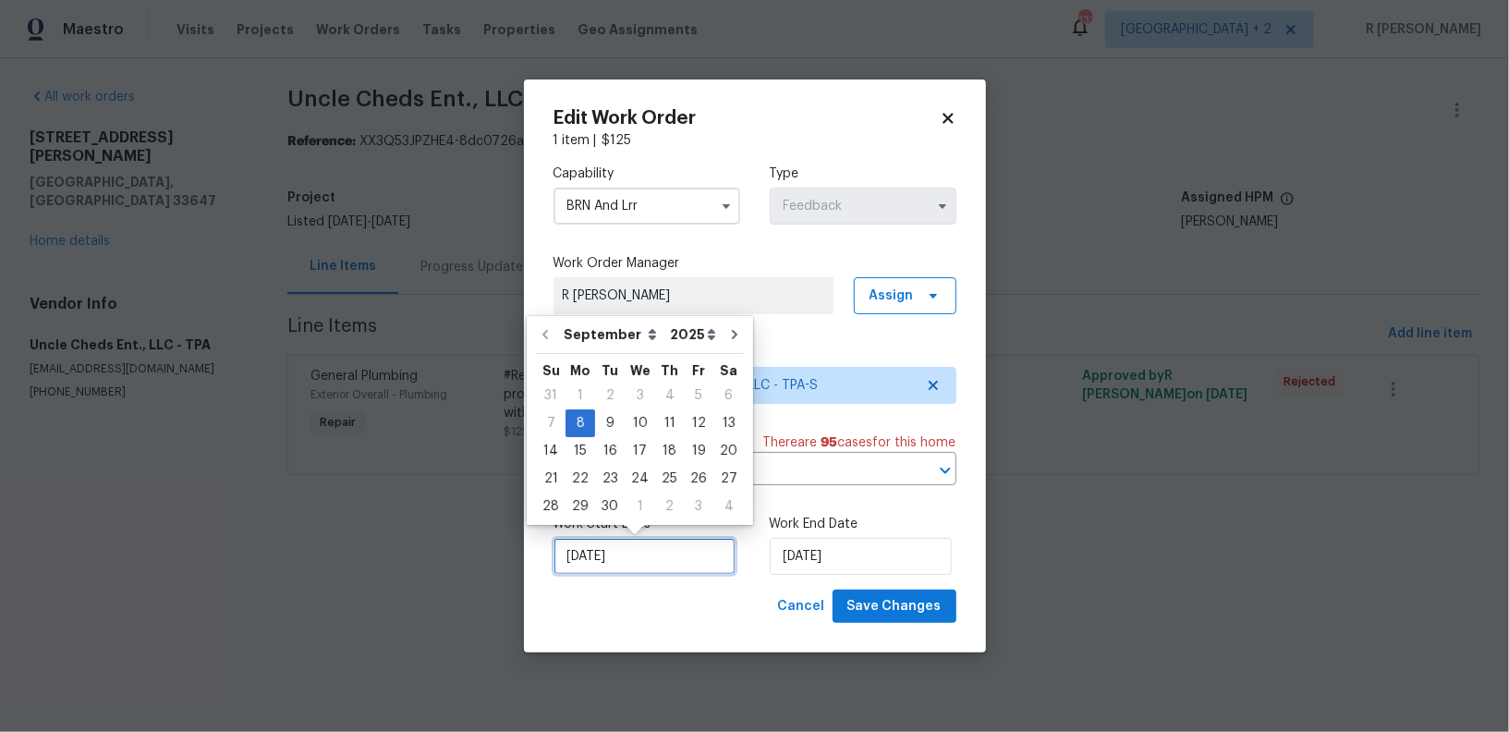
click at [598, 556] on input "08/09/2025" at bounding box center [645, 556] width 182 height 37
click at [618, 425] on div "9" at bounding box center [610, 423] width 30 height 26
type input "09/09/2025"
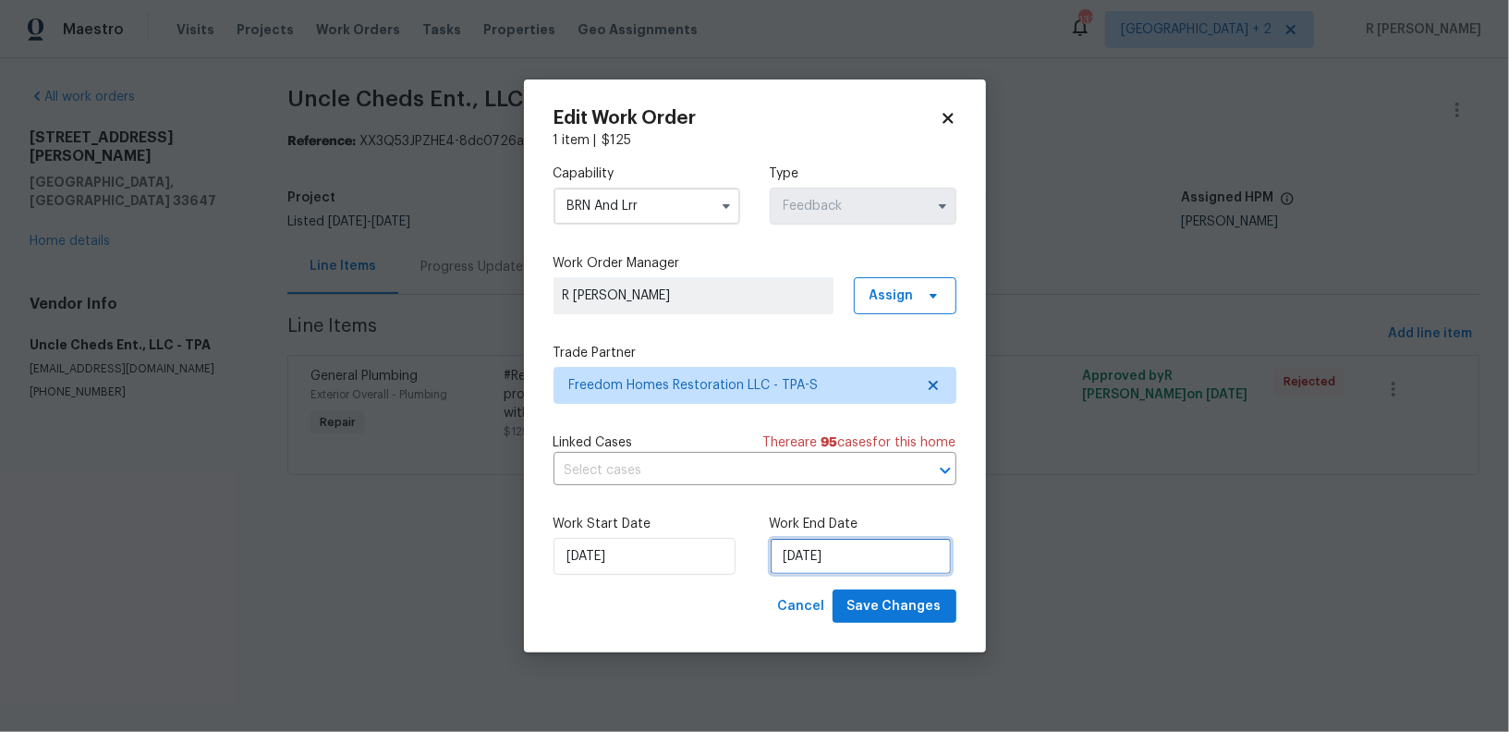
click at [845, 565] on input "10/09/2025" at bounding box center [861, 556] width 182 height 37
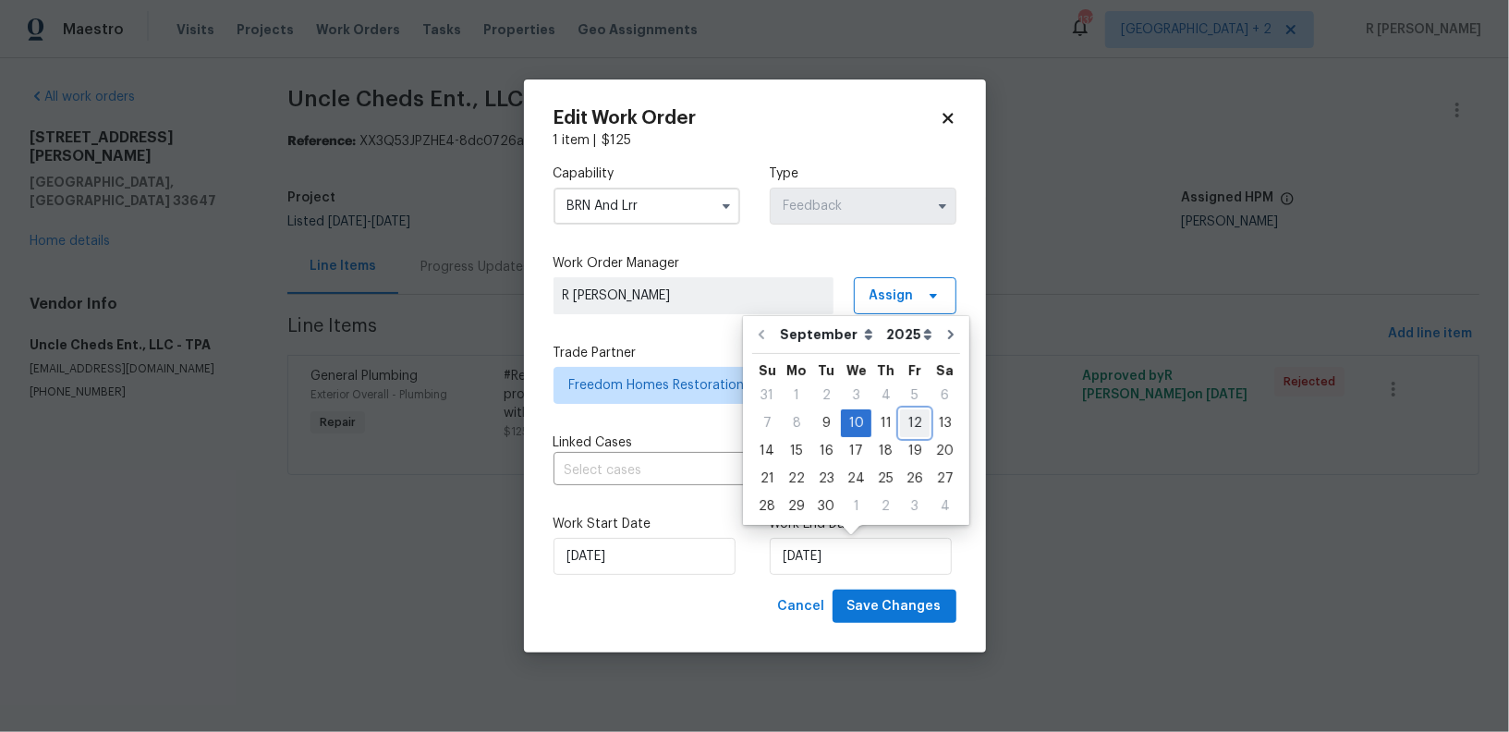
click at [920, 432] on div "12" at bounding box center [915, 423] width 30 height 26
type input "12/09/2025"
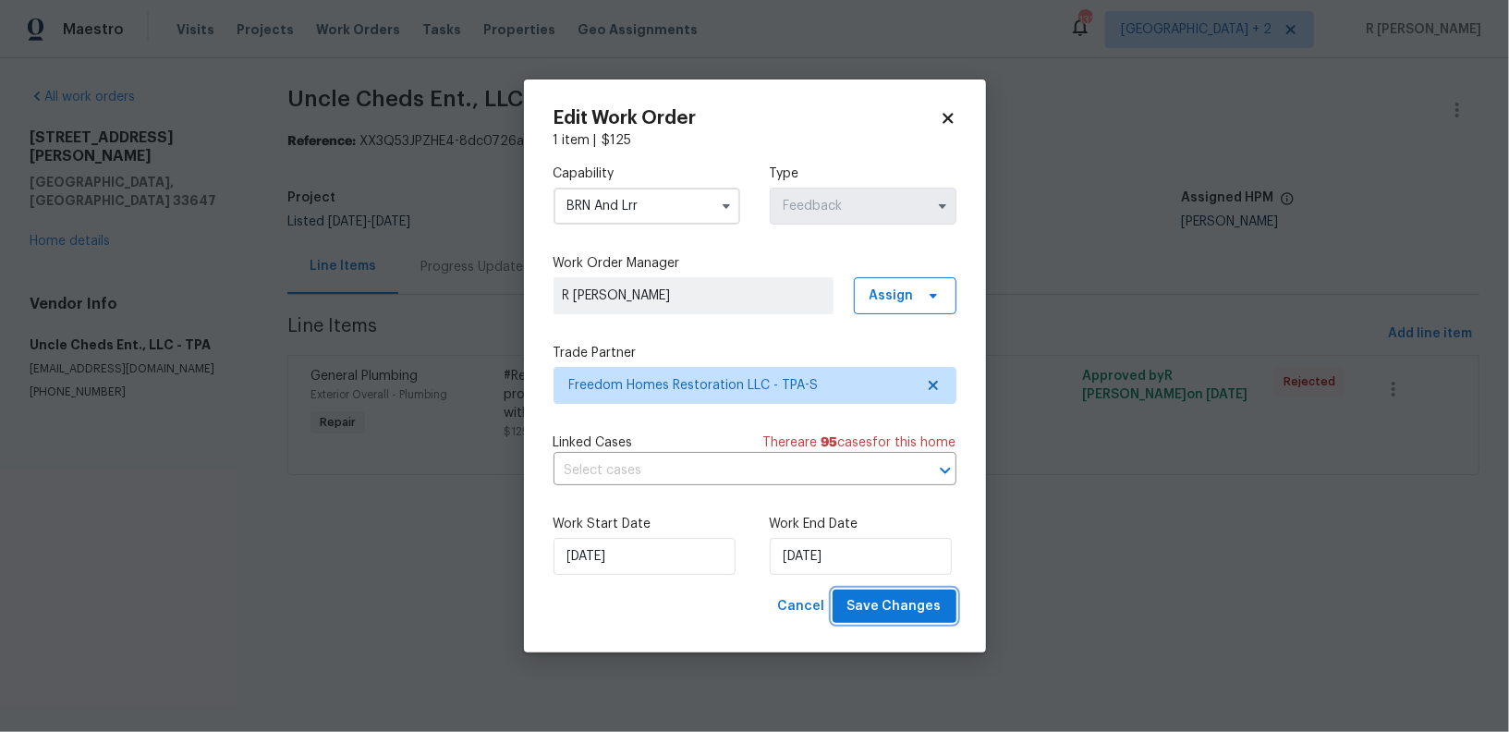
click at [889, 620] on button "Save Changes" at bounding box center [895, 607] width 124 height 34
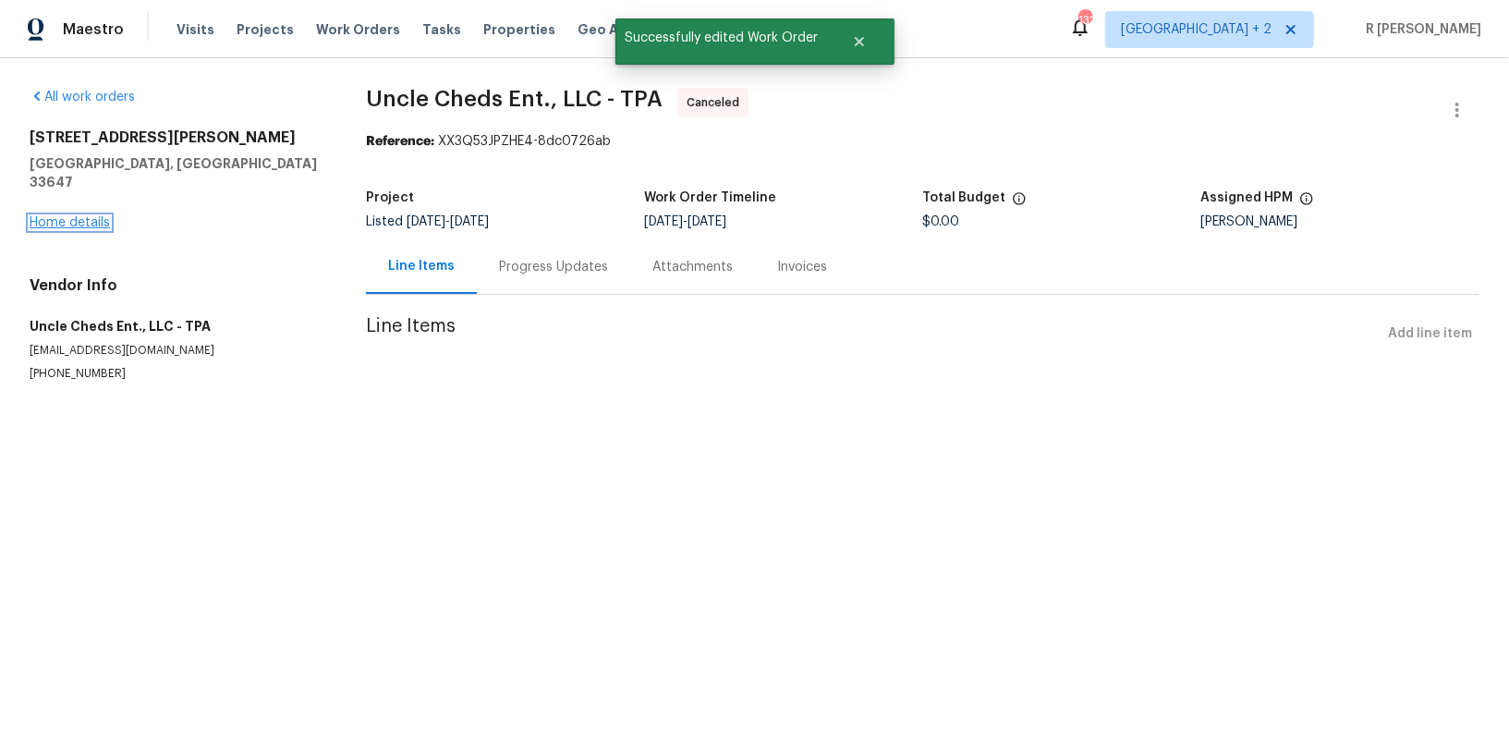
click at [74, 216] on link "Home details" at bounding box center [70, 222] width 80 height 13
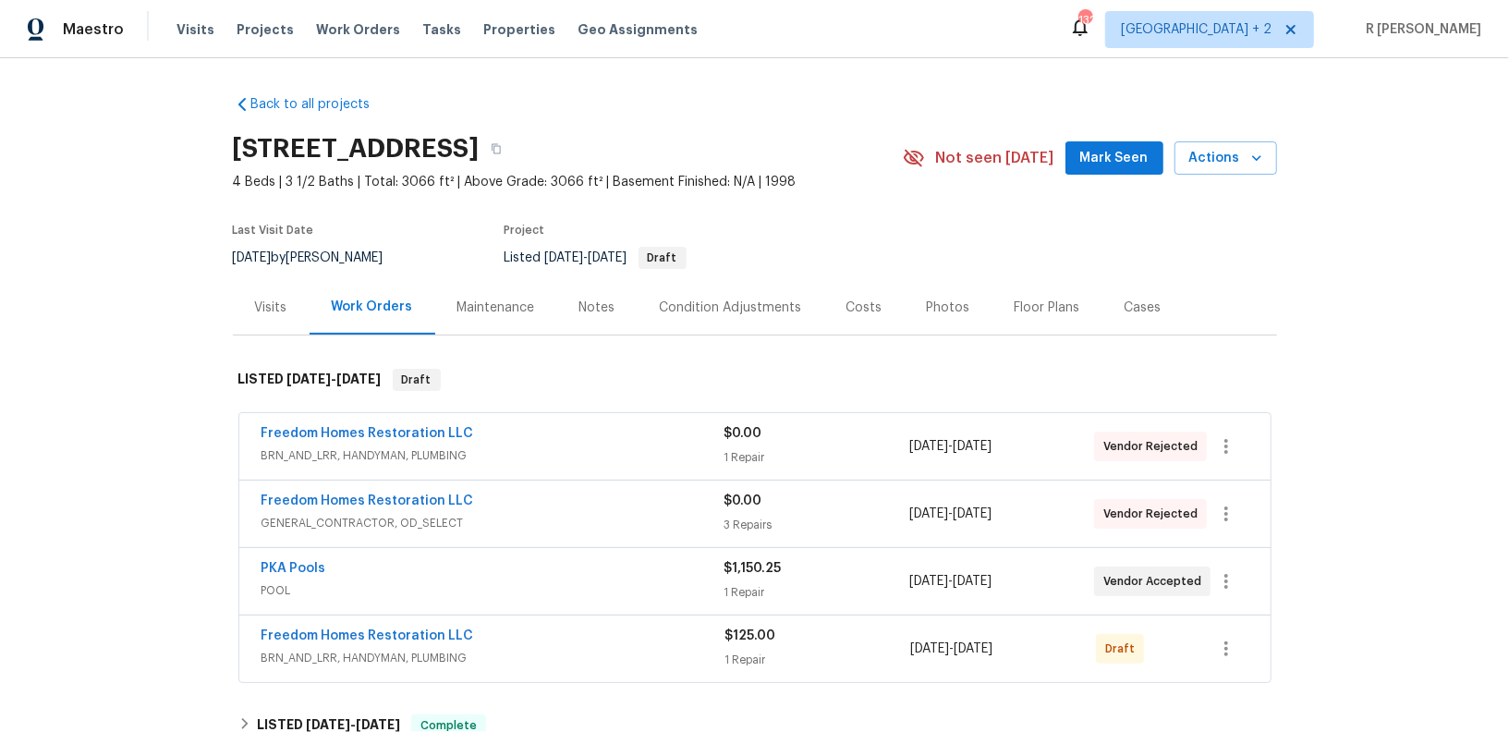
click at [519, 517] on span "GENERAL_CONTRACTOR, OD_SELECT" at bounding box center [493, 523] width 463 height 18
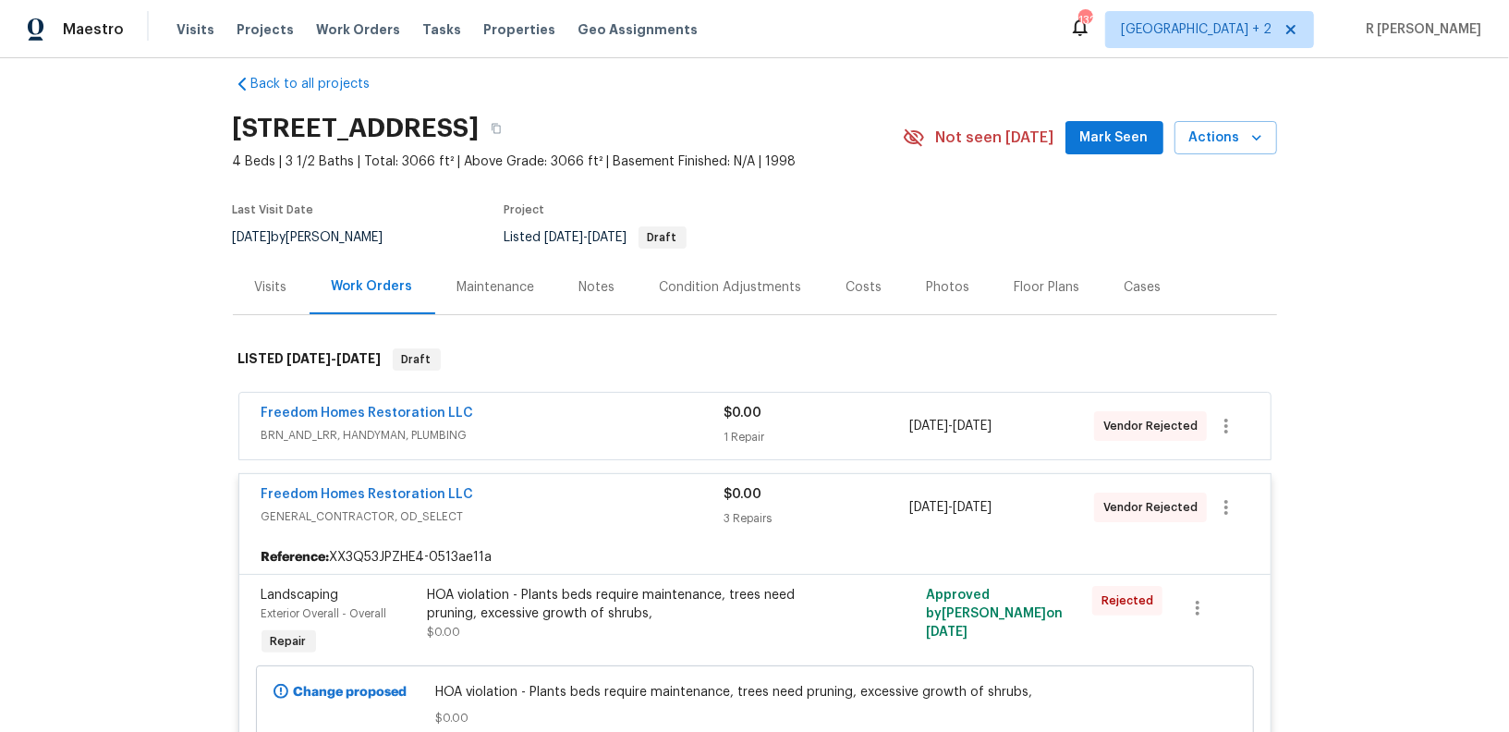
scroll to position [15, 0]
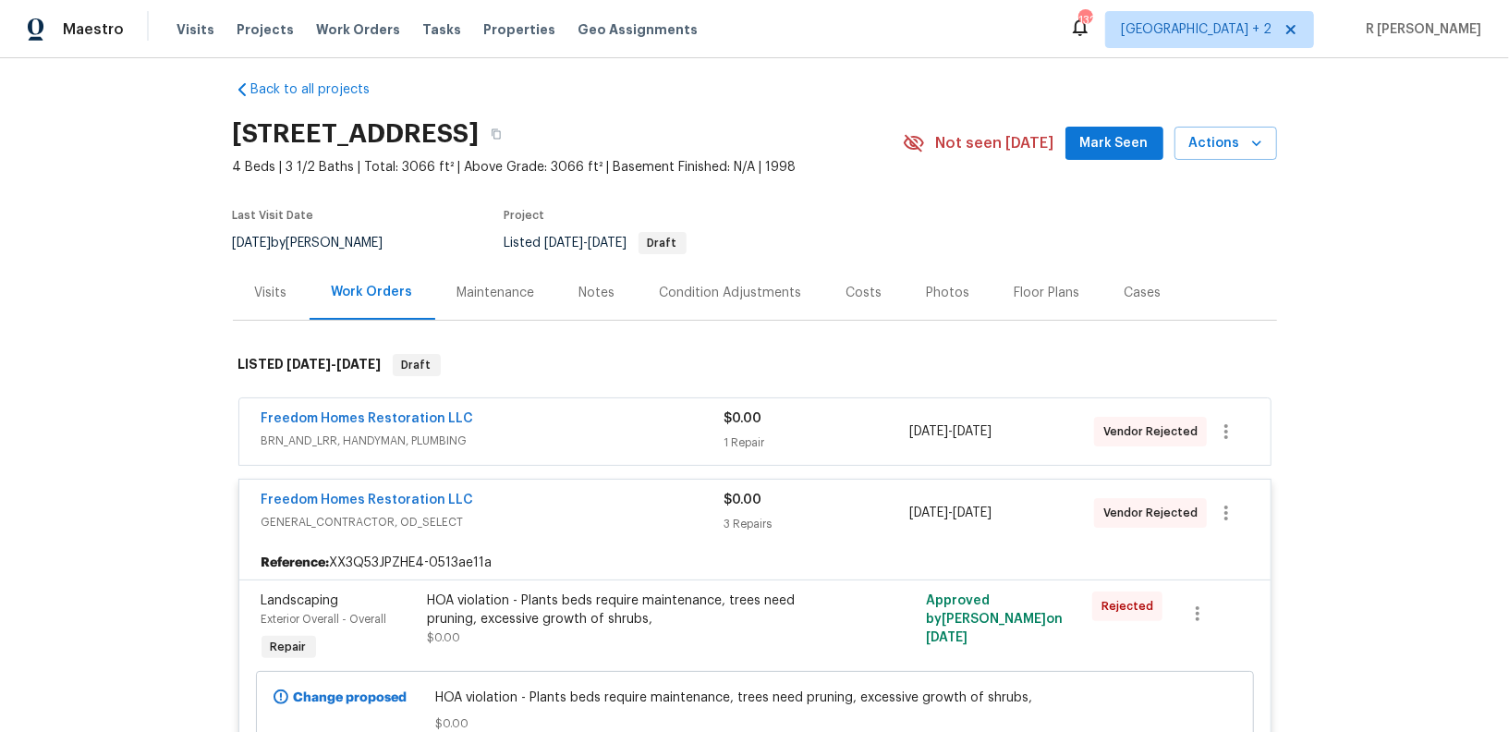
click at [534, 445] on span "BRN_AND_LRR, HANDYMAN, PLUMBING" at bounding box center [493, 441] width 463 height 18
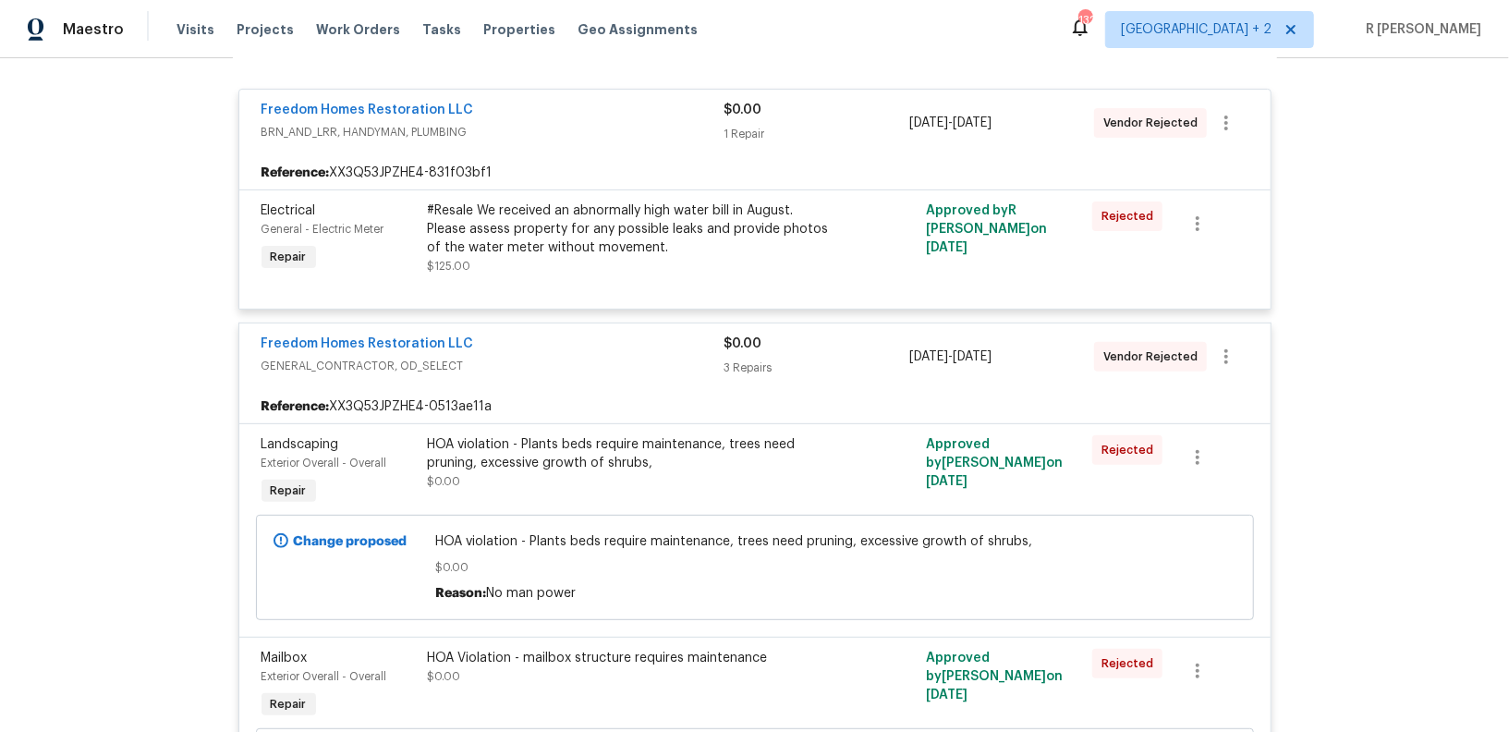
scroll to position [204, 0]
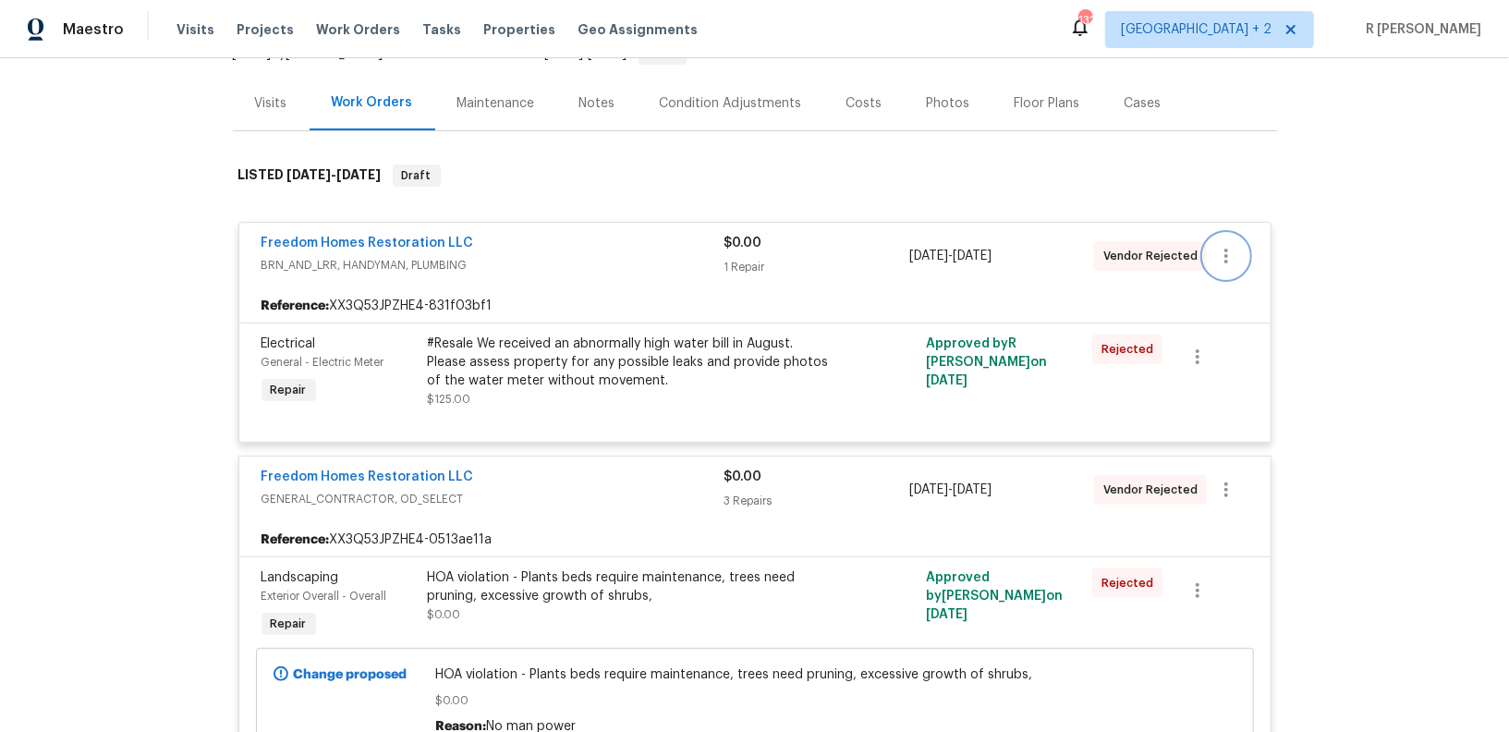
click at [1232, 252] on icon "button" at bounding box center [1226, 256] width 22 height 22
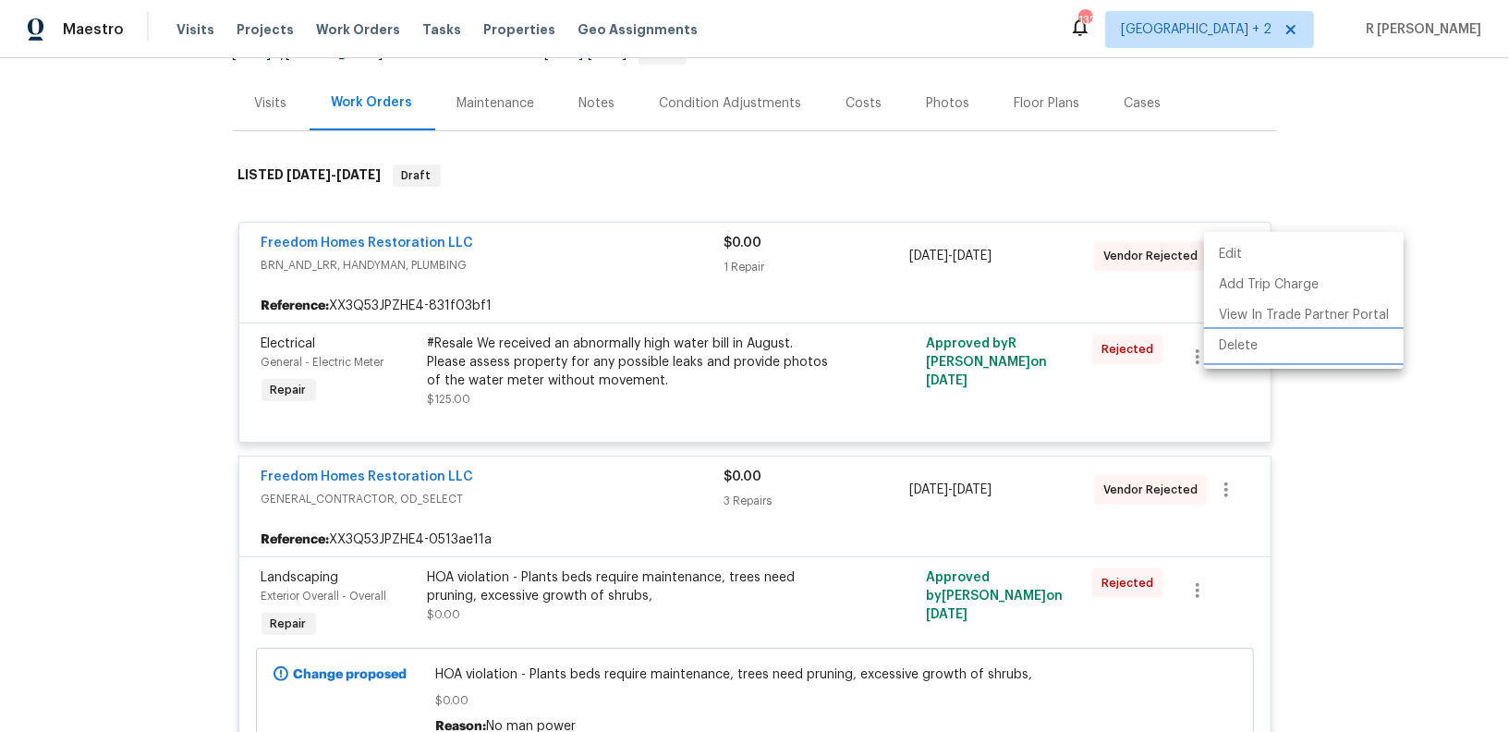
click at [1259, 342] on li "Delete" at bounding box center [1304, 346] width 200 height 30
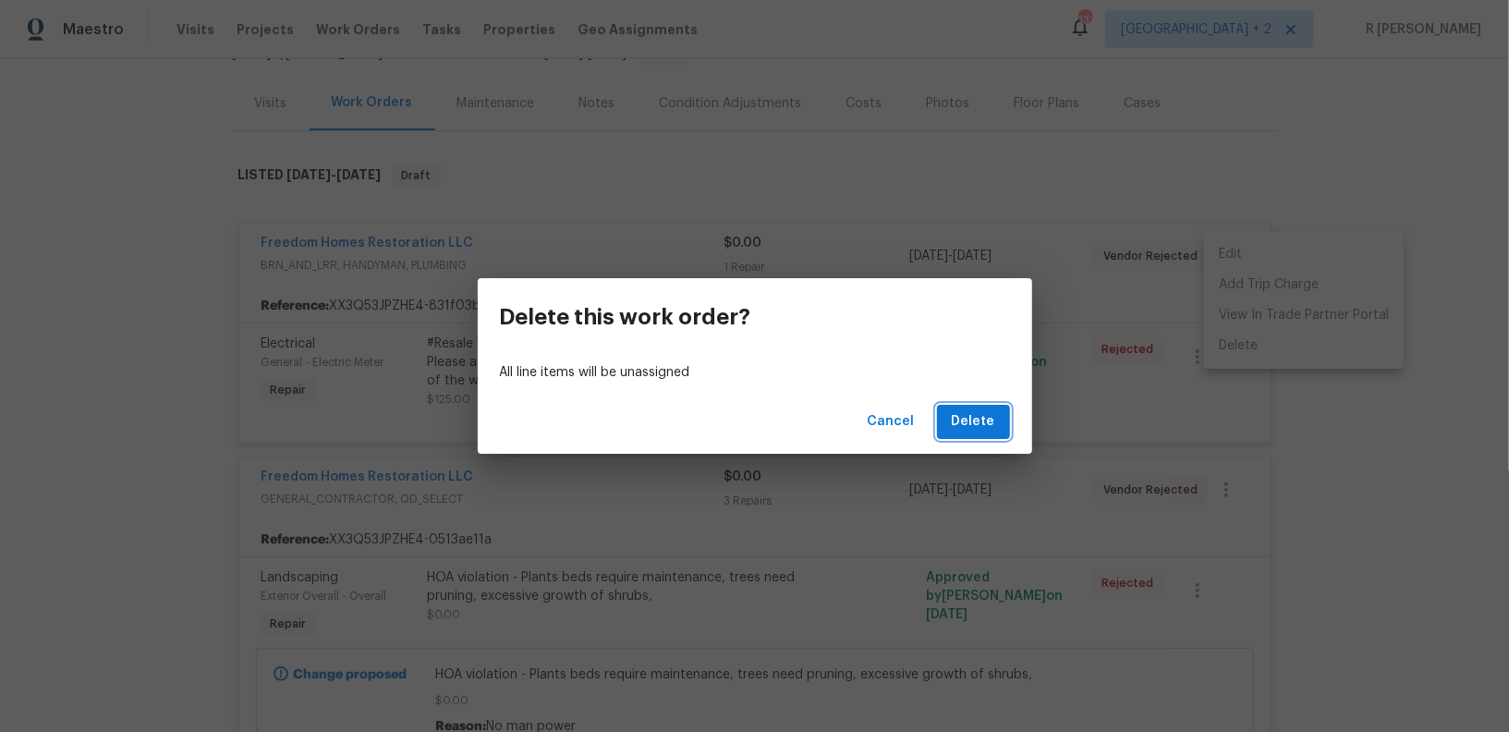
click at [971, 414] on span "Delete" at bounding box center [973, 421] width 43 height 23
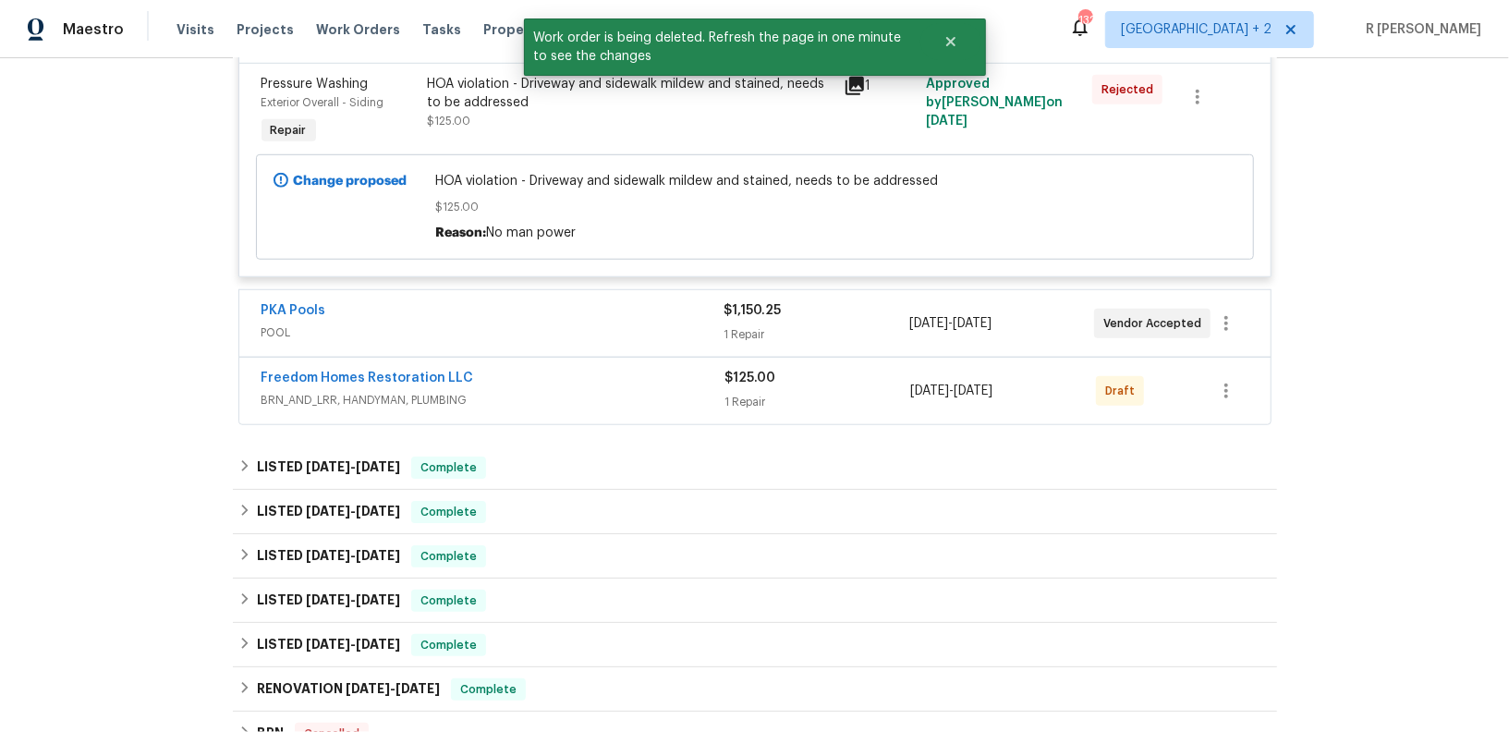
scroll to position [893, 0]
click at [418, 372] on link "Freedom Homes Restoration LLC" at bounding box center [368, 376] width 213 height 13
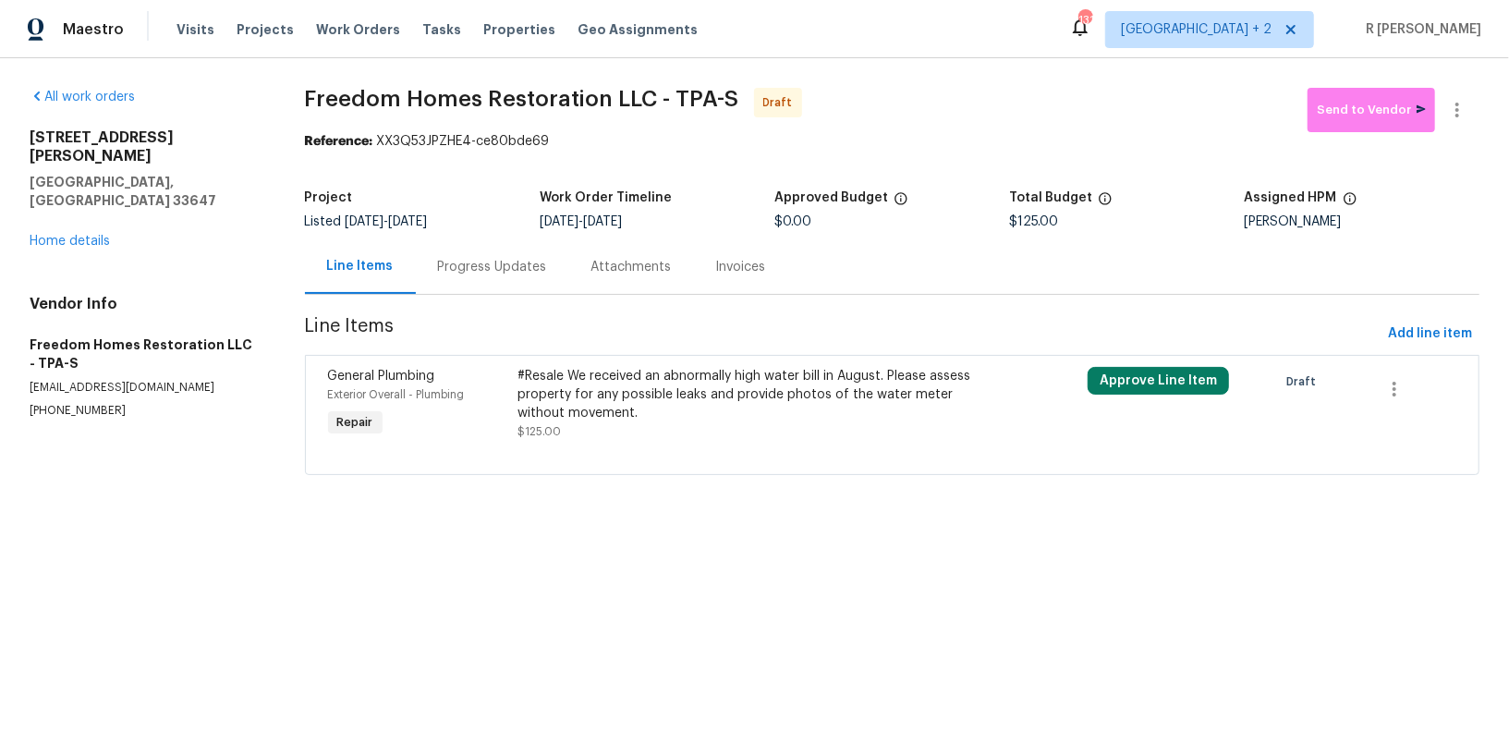
click at [444, 250] on div "Progress Updates" at bounding box center [492, 266] width 153 height 55
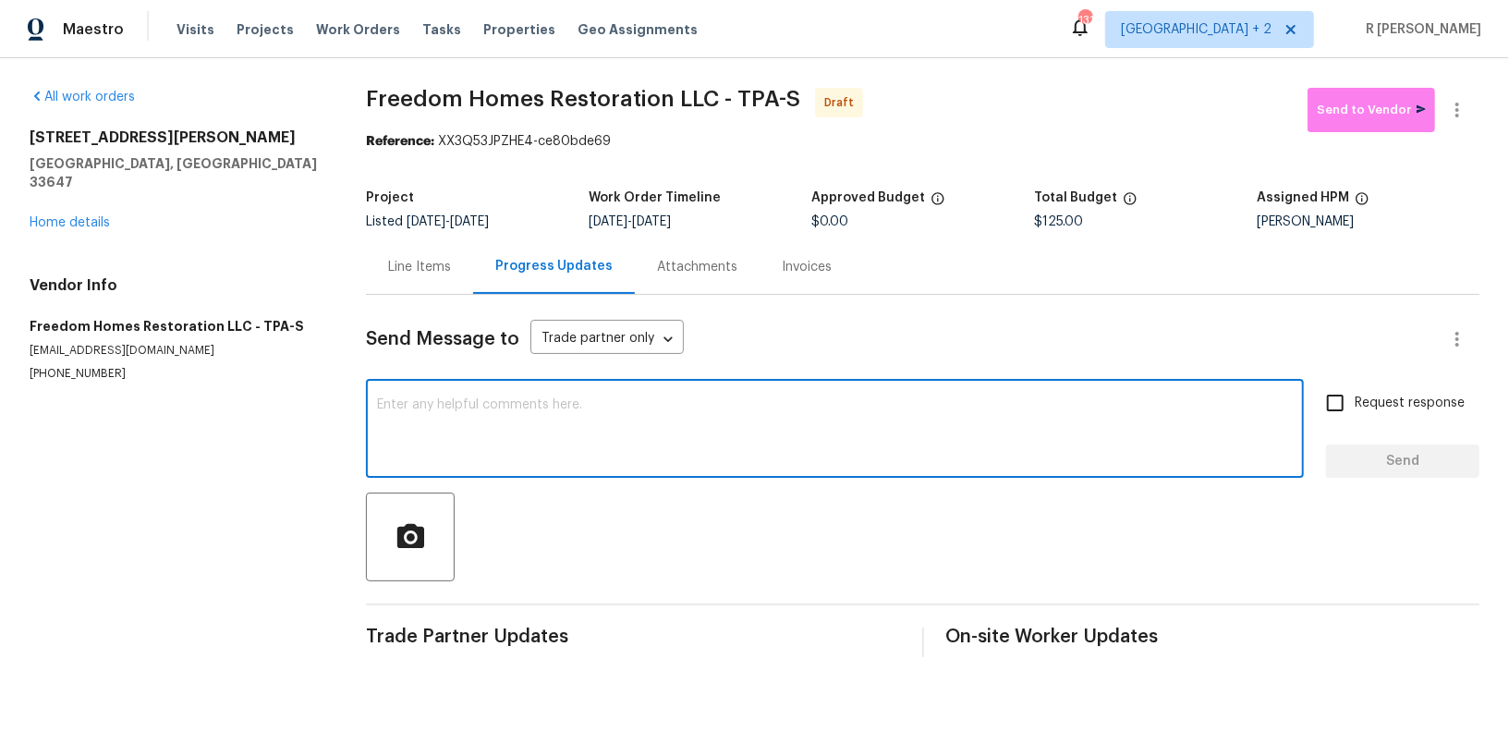
click at [642, 406] on textarea at bounding box center [835, 430] width 916 height 65
paste textarea "Hey, this is Yogesh from Opendoor. I’m confirming you received the WO for the p…"
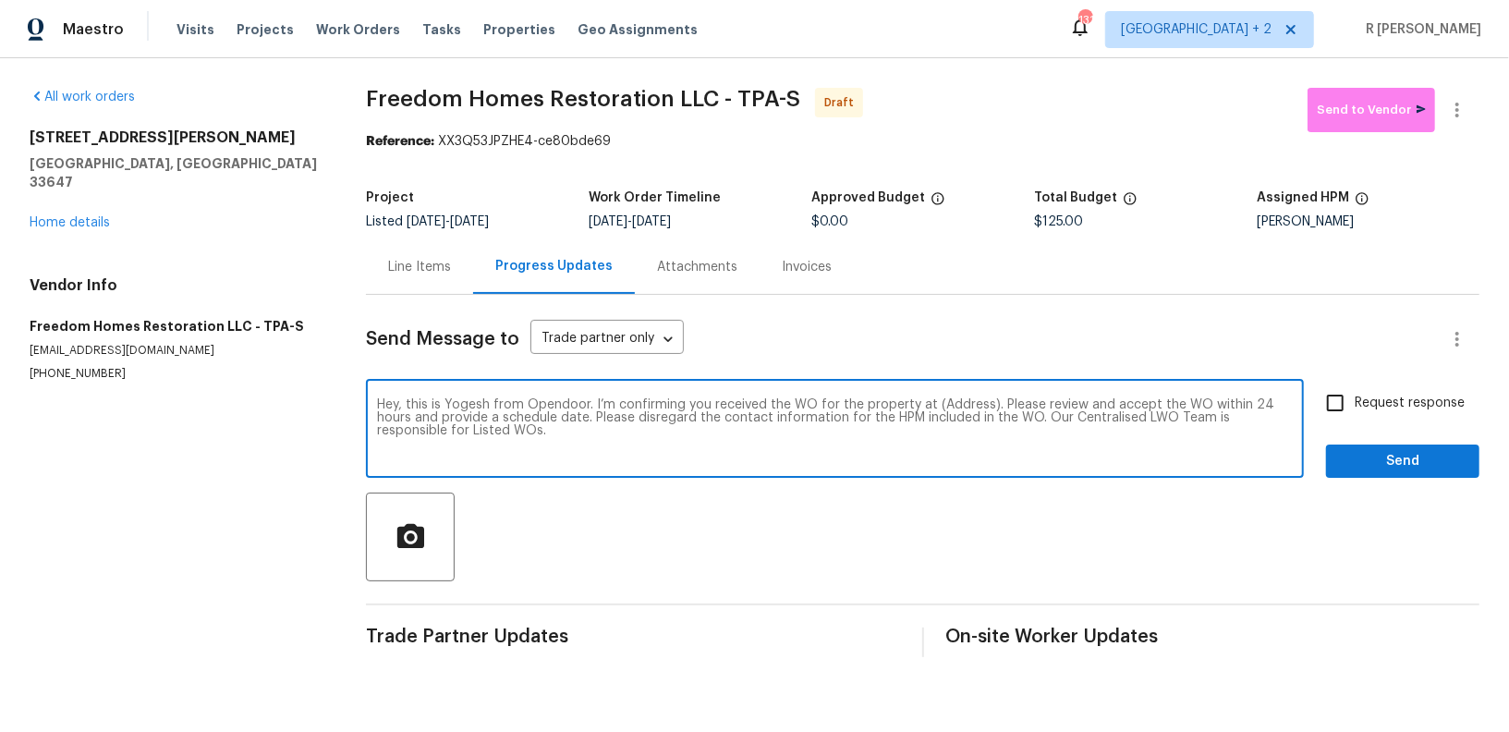
click at [955, 403] on textarea "Hey, this is Yogesh from Opendoor. I’m confirming you received the WO for the p…" at bounding box center [835, 430] width 916 height 65
paste textarea "18122 Sugar Brooke Dr, Tampa, FL 33647"
type textarea "Hey, this is Yogesh from Opendoor. I’m confirming you received the WO for the p…"
click at [1418, 385] on label "Request response" at bounding box center [1390, 403] width 149 height 39
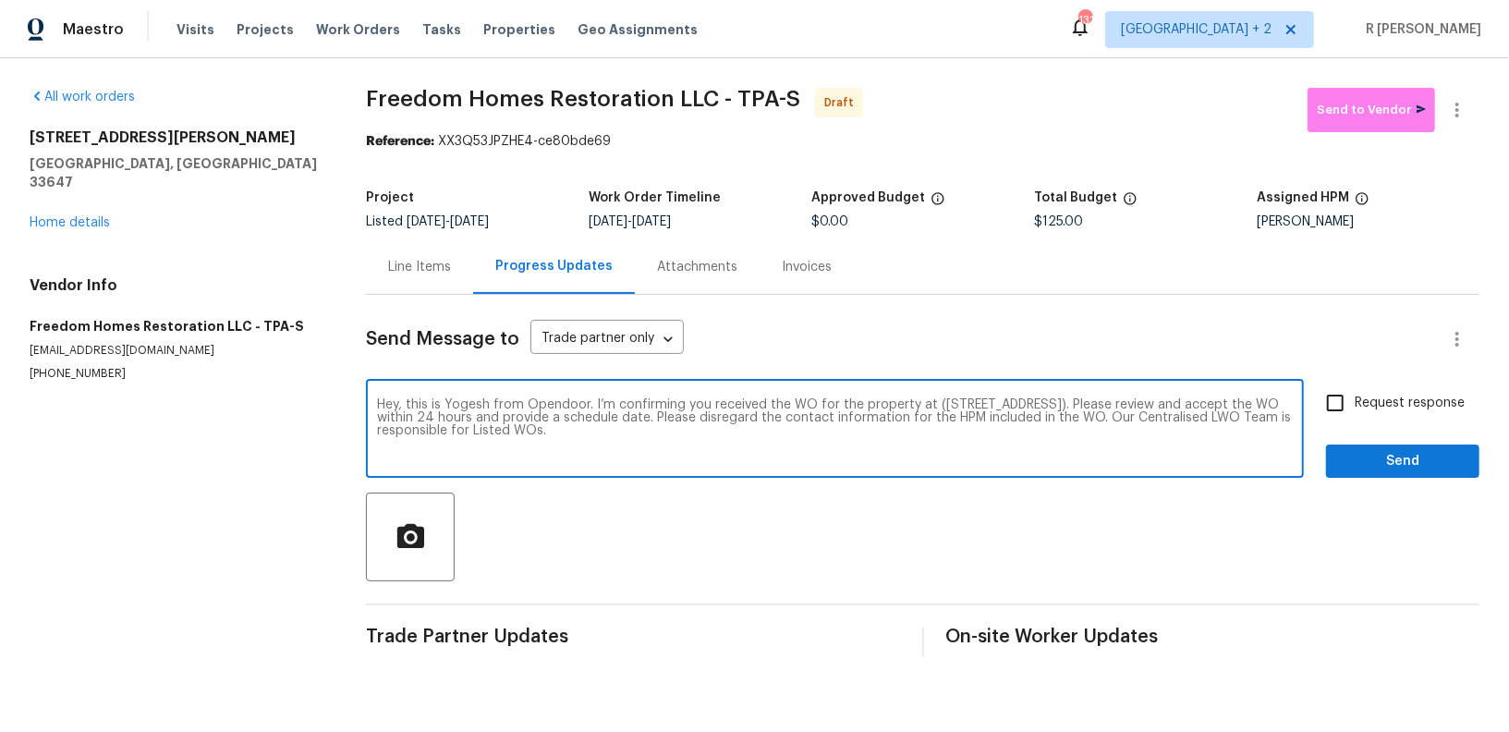
click at [1355, 385] on input "Request response" at bounding box center [1335, 403] width 39 height 39
checkbox input "true"
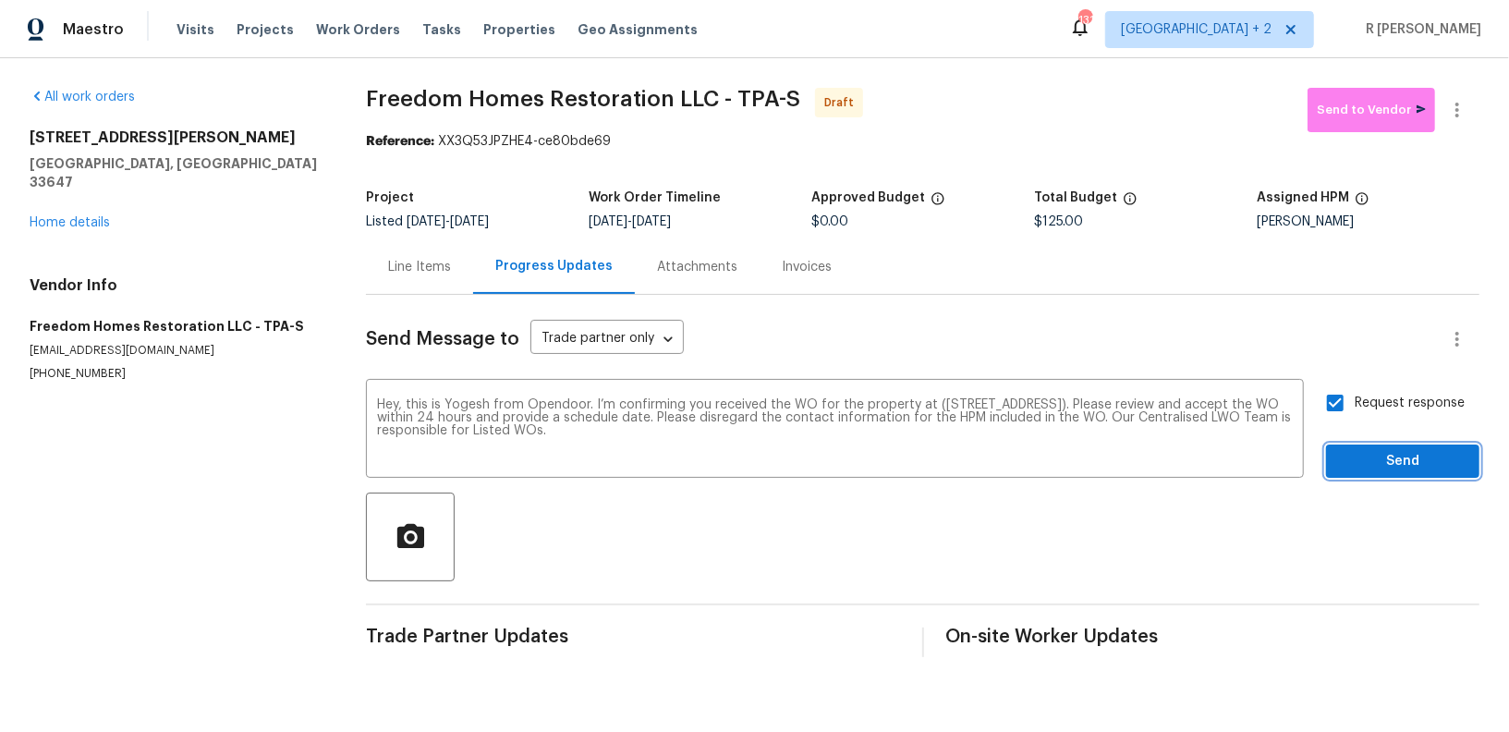
click at [1406, 452] on span "Send" at bounding box center [1403, 461] width 124 height 23
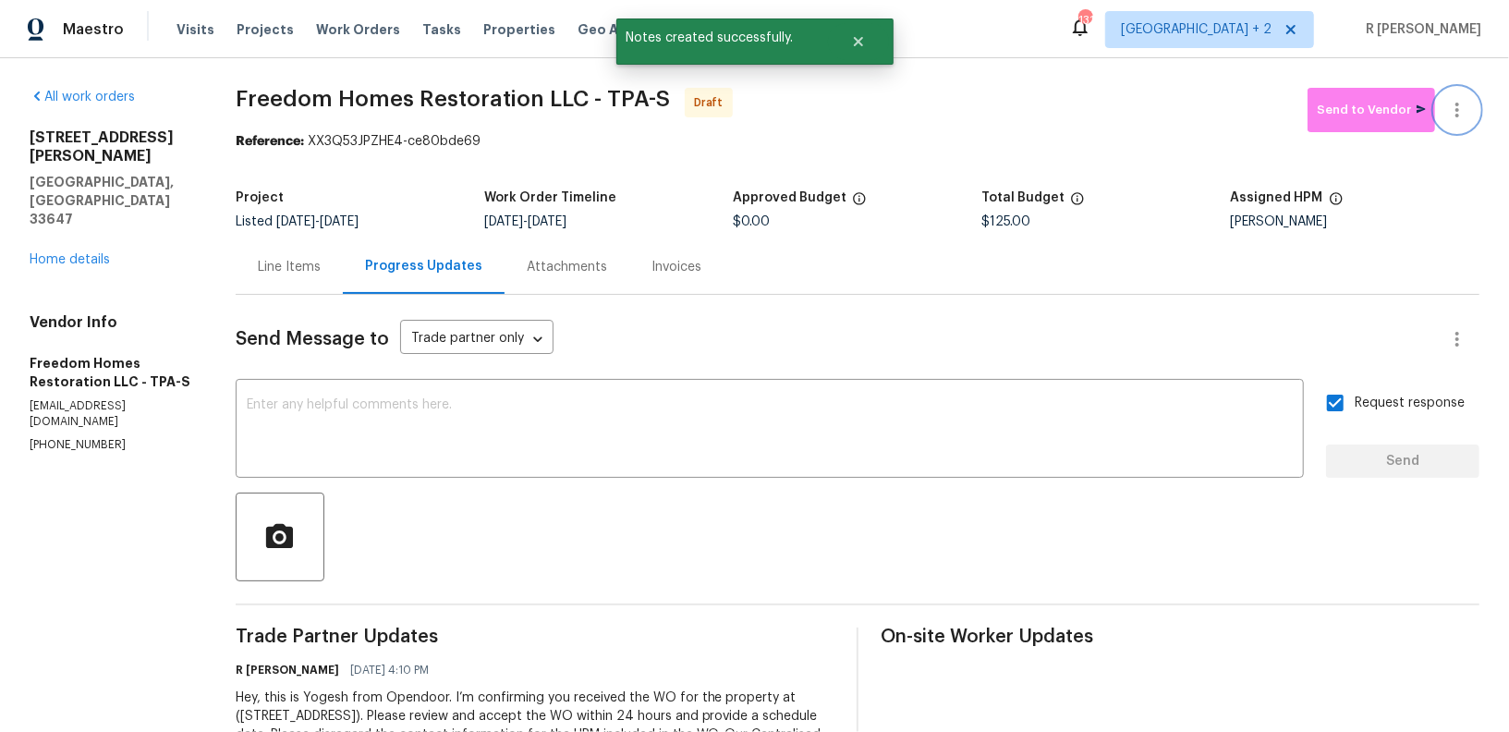
click at [1463, 112] on icon "button" at bounding box center [1457, 110] width 22 height 22
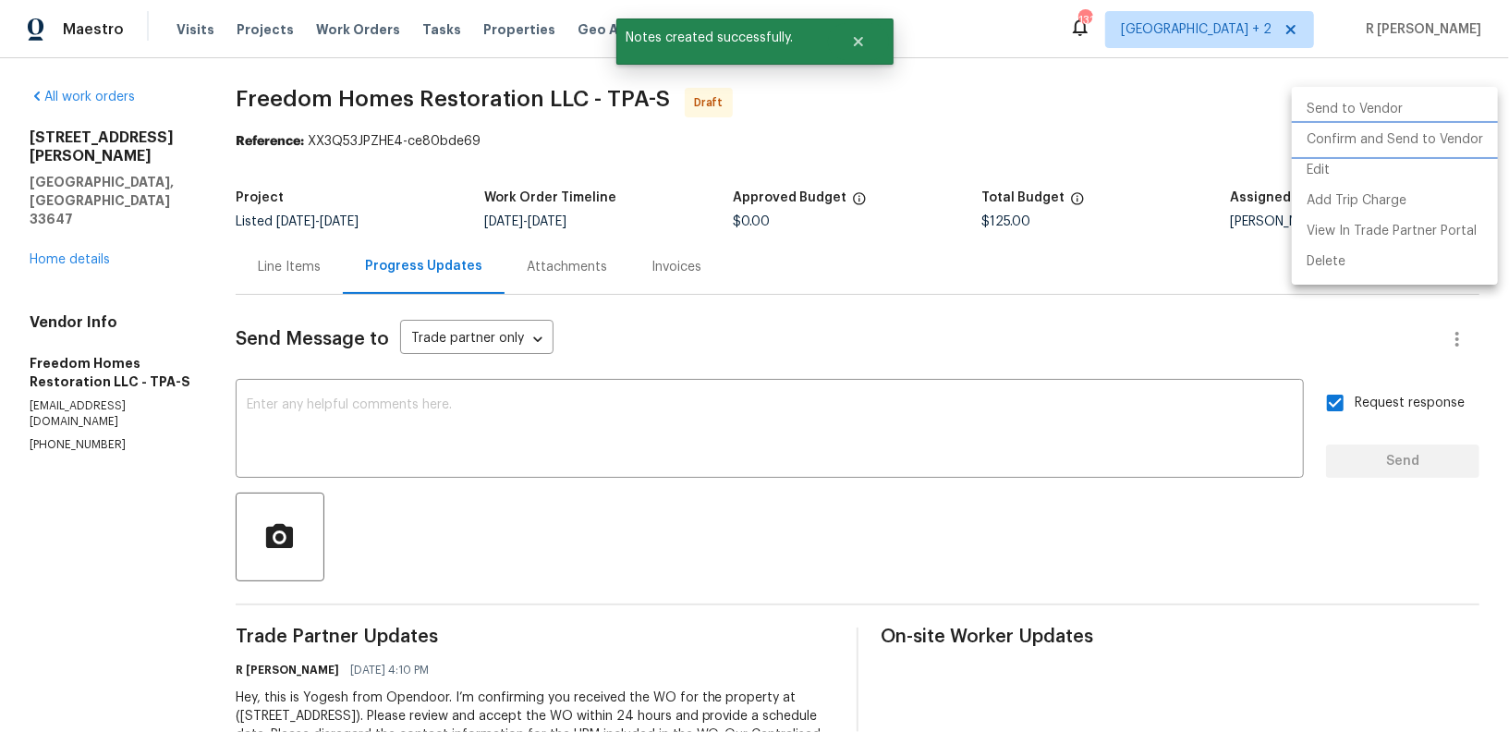
click at [1423, 134] on li "Confirm and Send to Vendor" at bounding box center [1395, 140] width 206 height 30
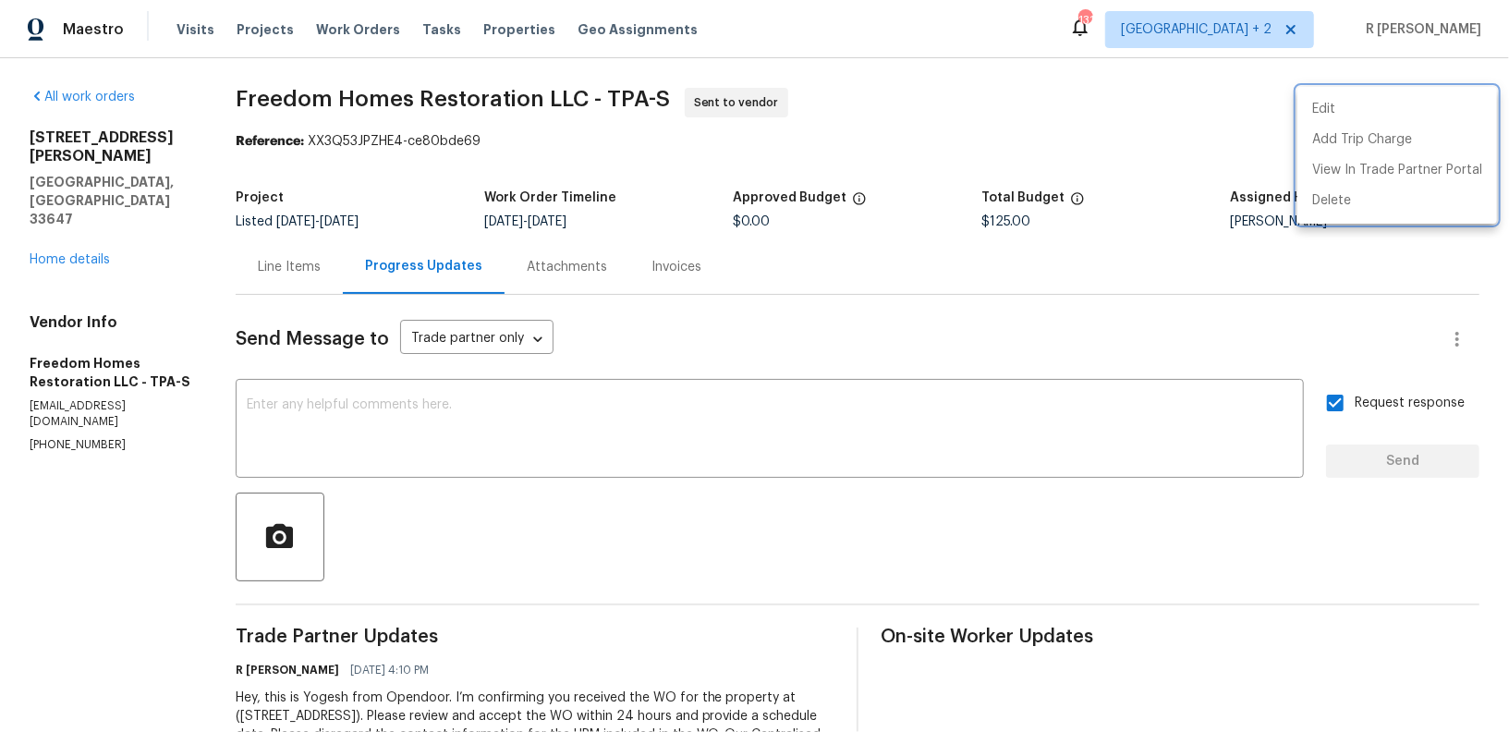
click at [728, 453] on div at bounding box center [754, 366] width 1509 height 732
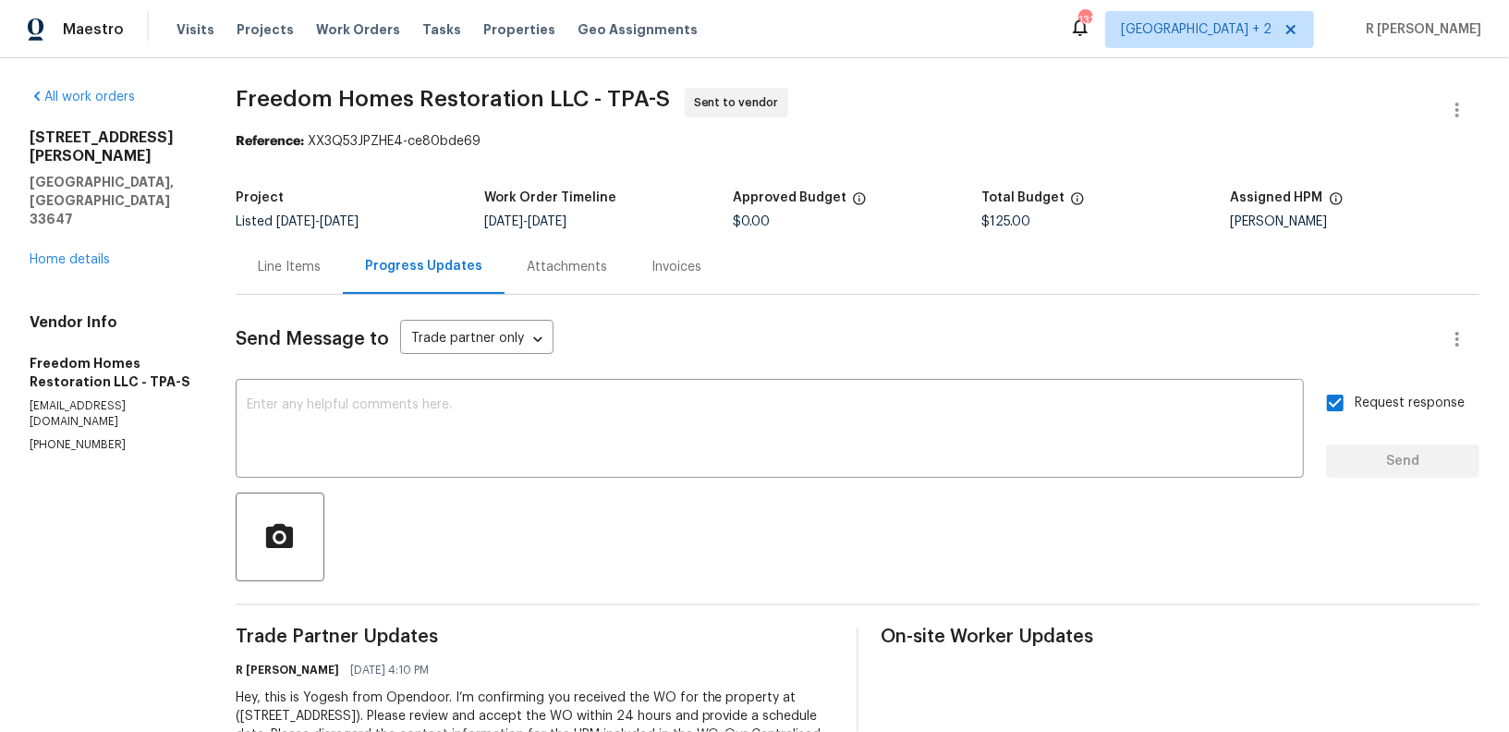
click at [728, 453] on textarea at bounding box center [770, 430] width 1046 height 65
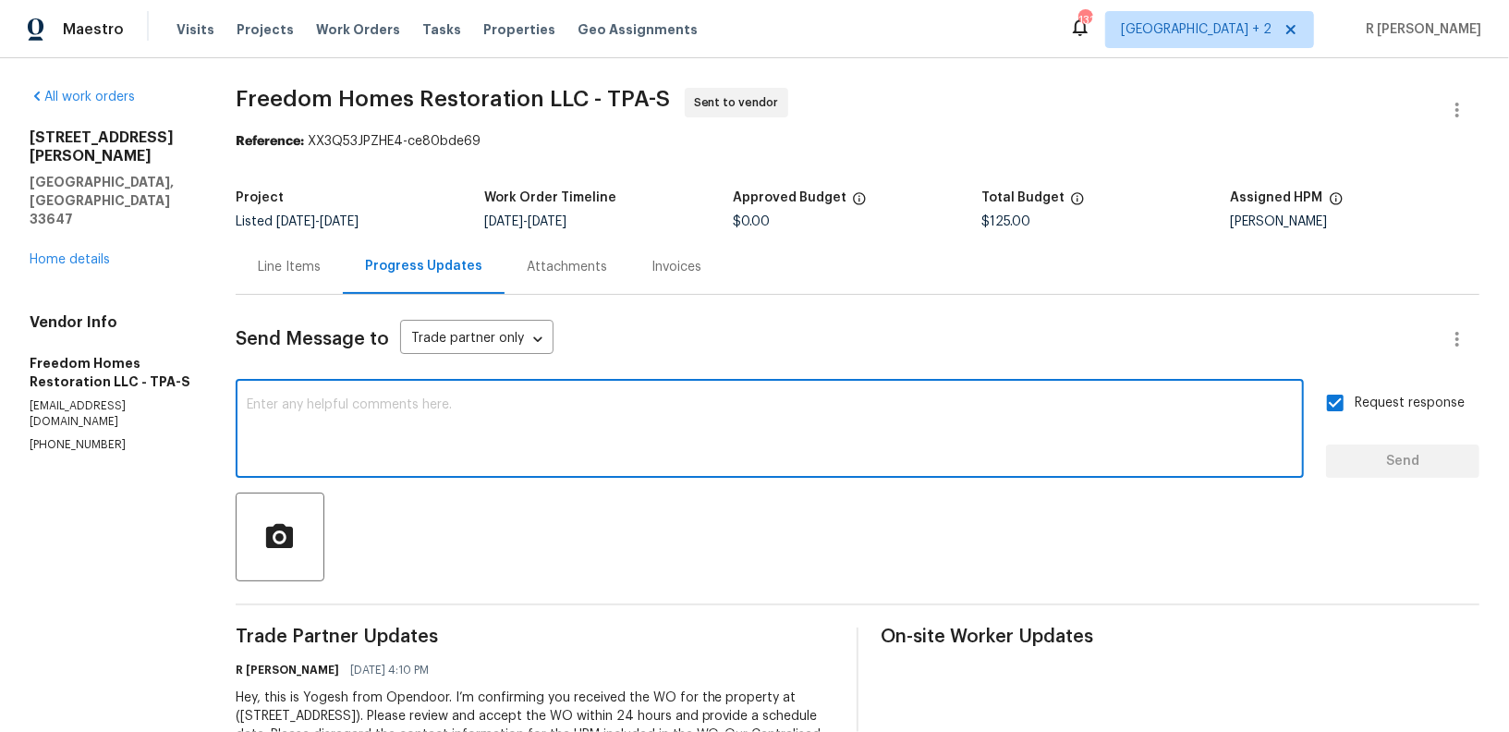
paste textarea "Attention All Work Orders must include before-photos (both close-up and wide-an…"
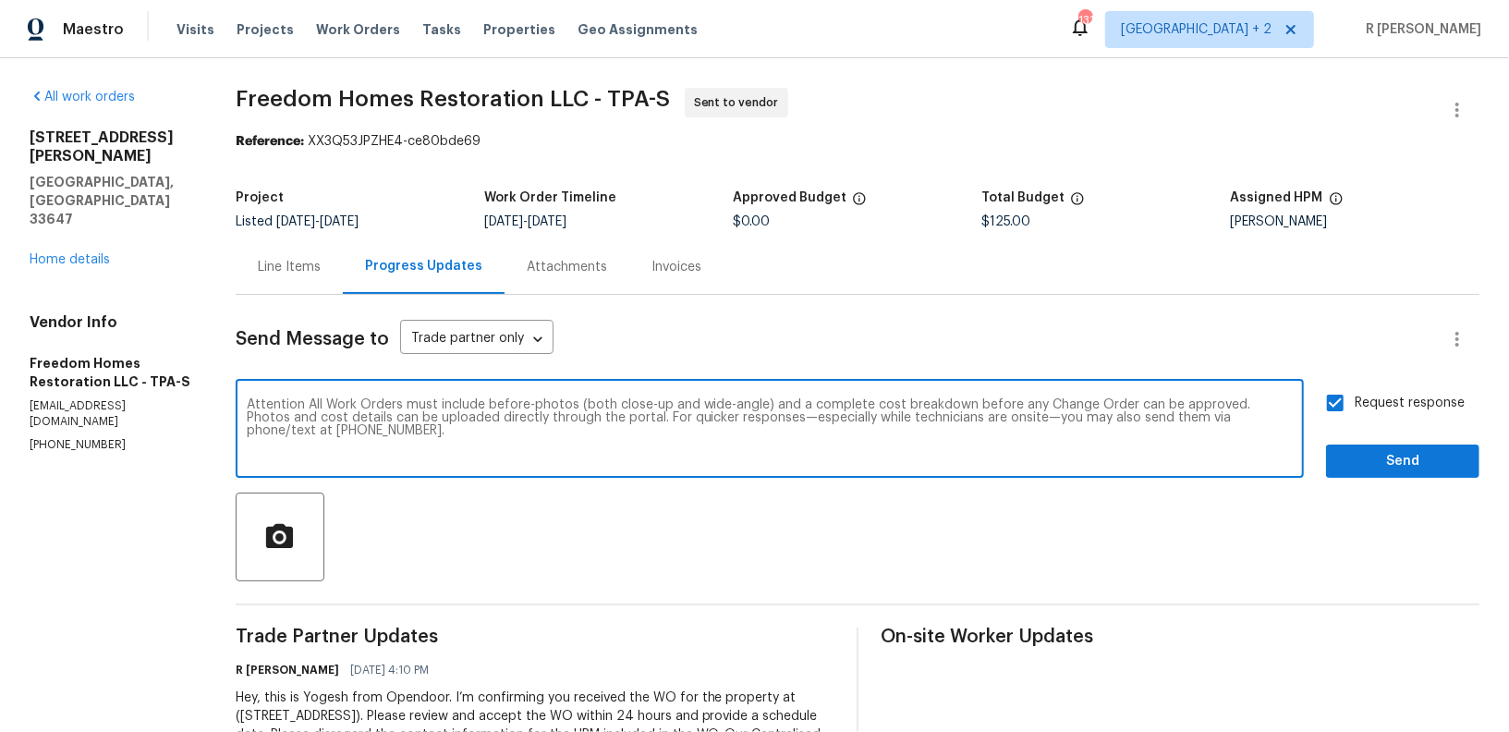
type textarea "Attention All Work Orders must include before-photos (both close-up and wide-an…"
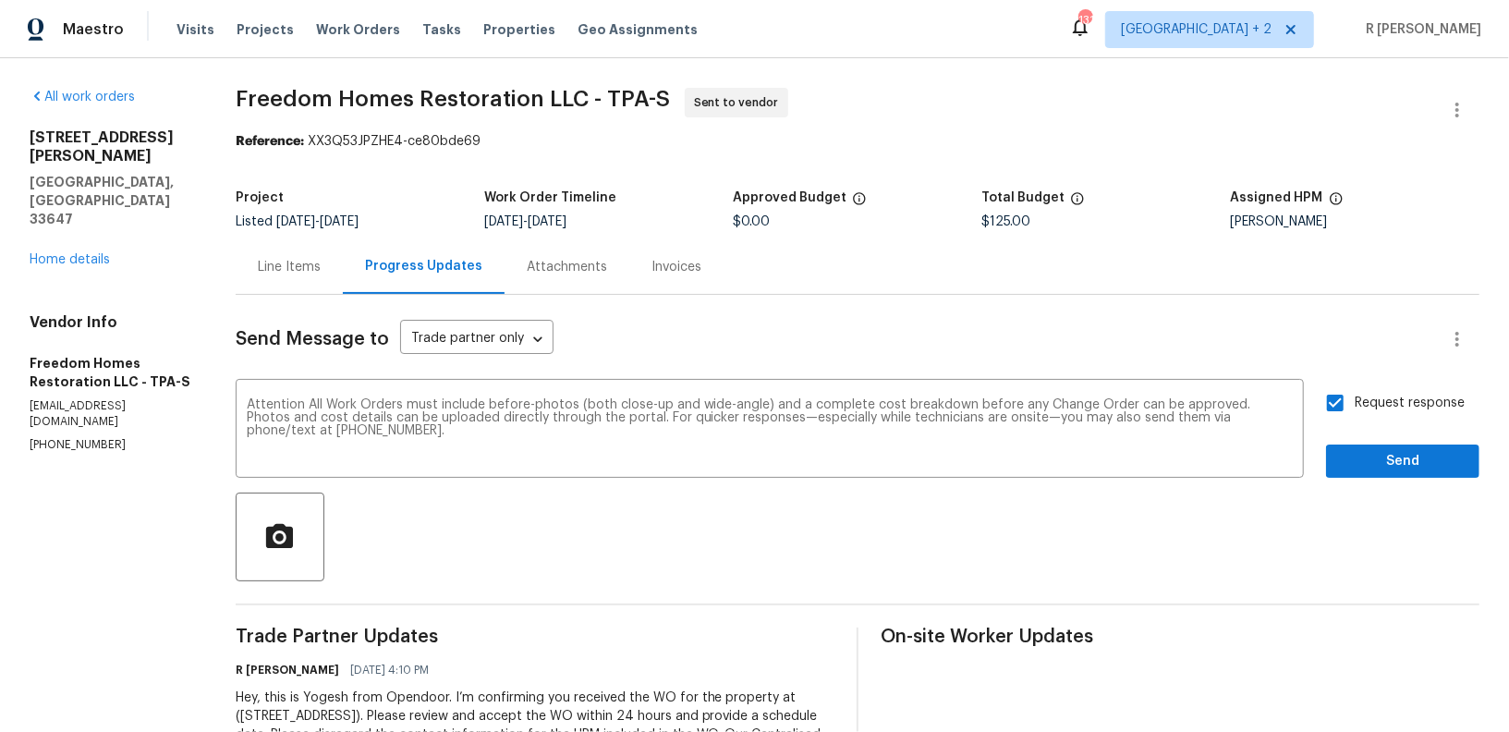
click at [1424, 435] on div "Request response Send" at bounding box center [1402, 431] width 153 height 94
click at [1417, 471] on span "Send" at bounding box center [1403, 461] width 124 height 23
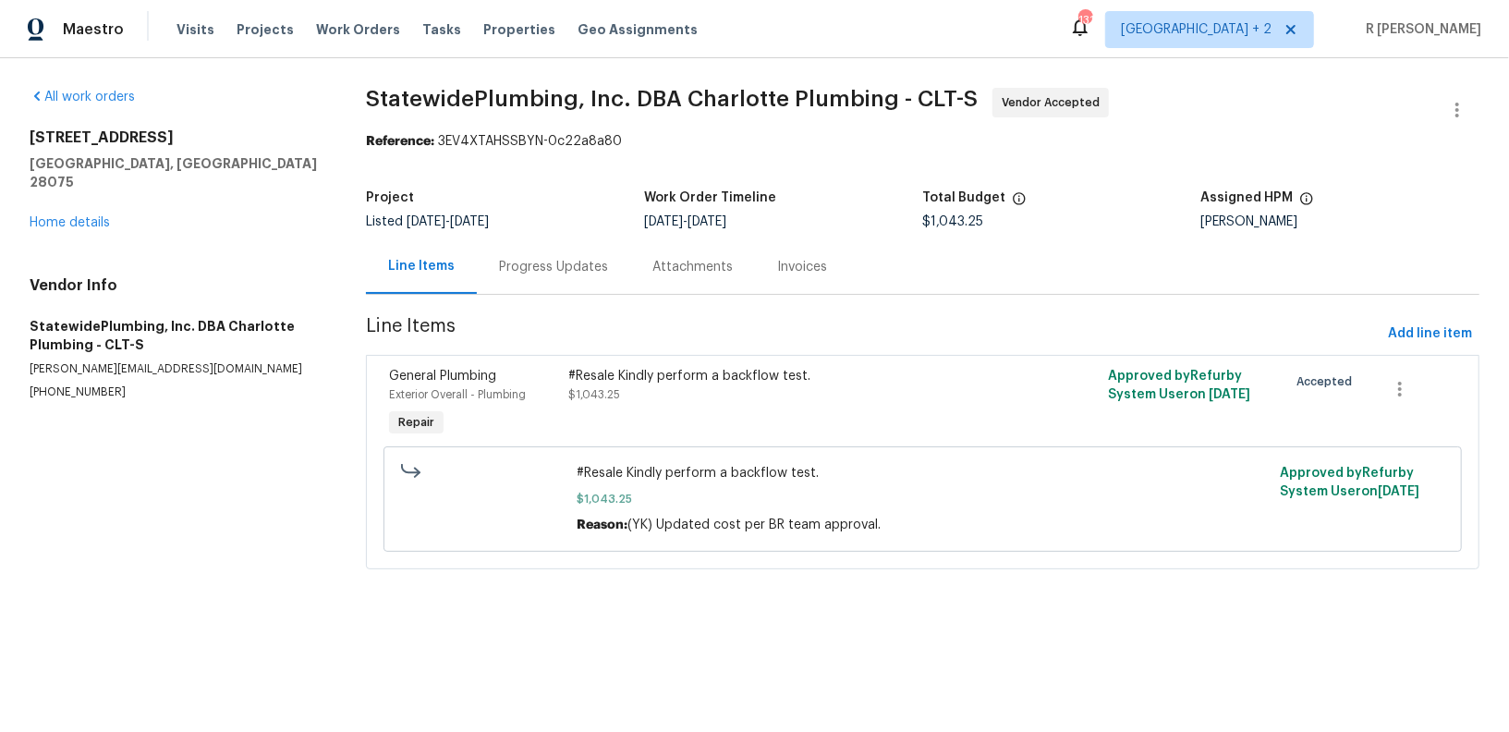
click at [503, 264] on div "Progress Updates" at bounding box center [553, 267] width 109 height 18
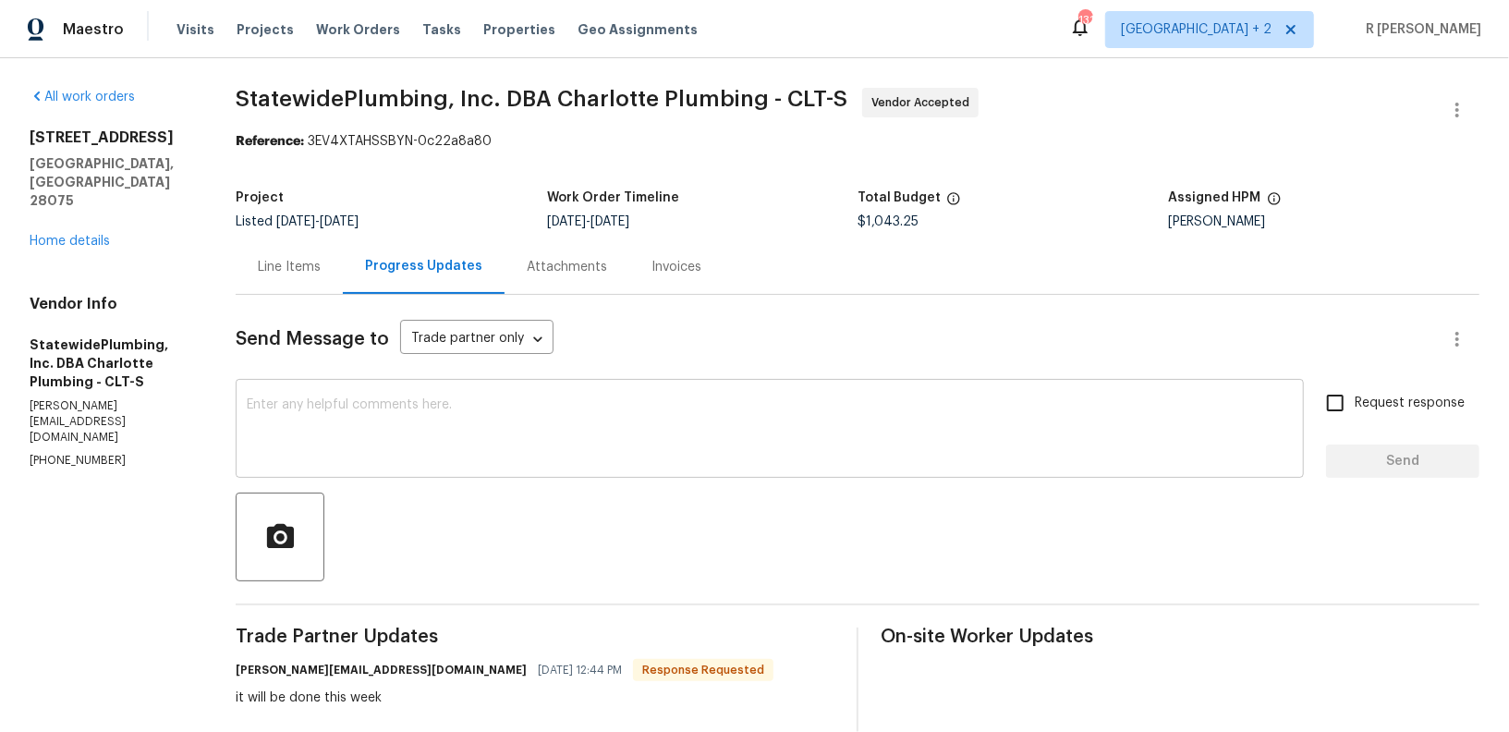
click at [579, 430] on textarea at bounding box center [770, 430] width 1046 height 65
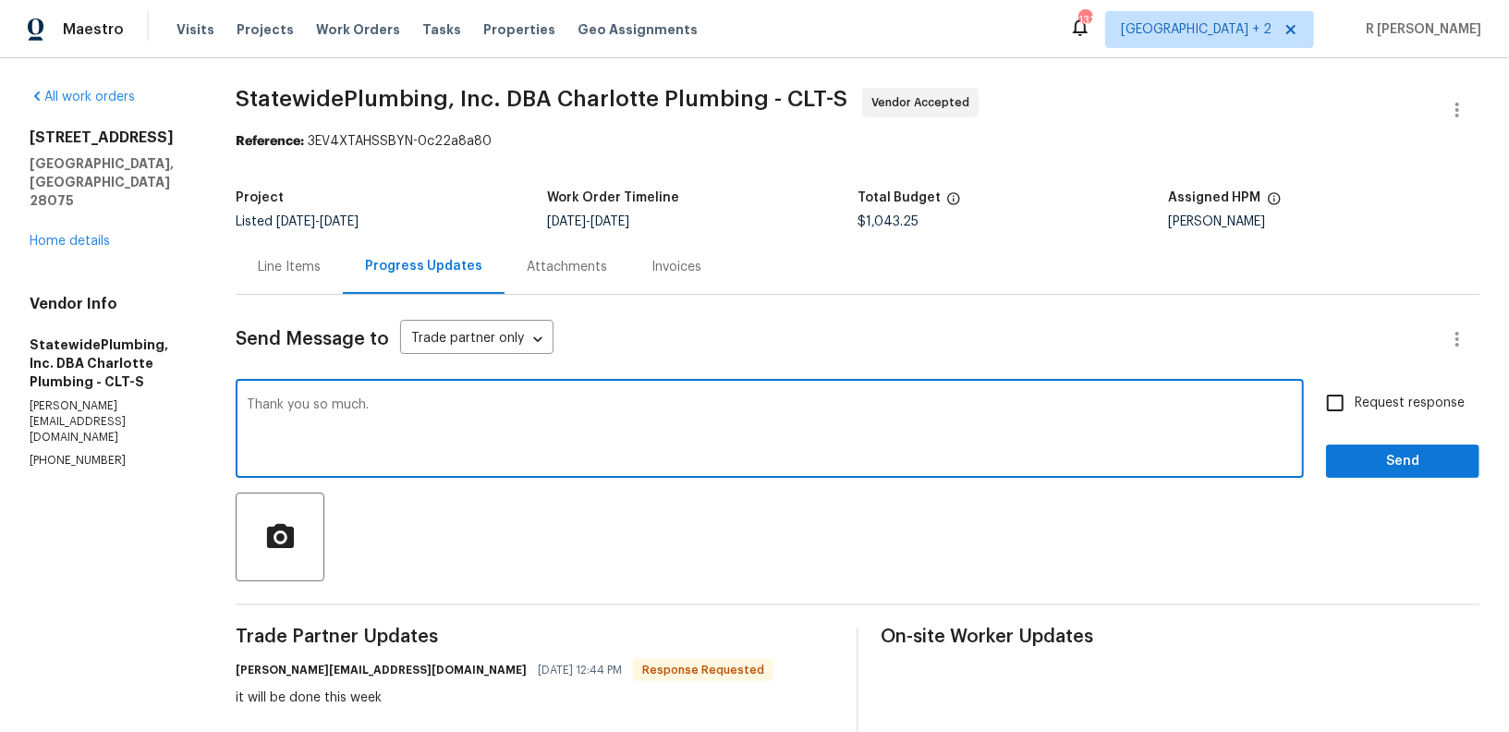
type textarea "Thank you so much."
click at [1405, 402] on span "Request response" at bounding box center [1410, 403] width 110 height 19
click at [1355, 402] on input "Request response" at bounding box center [1335, 403] width 39 height 39
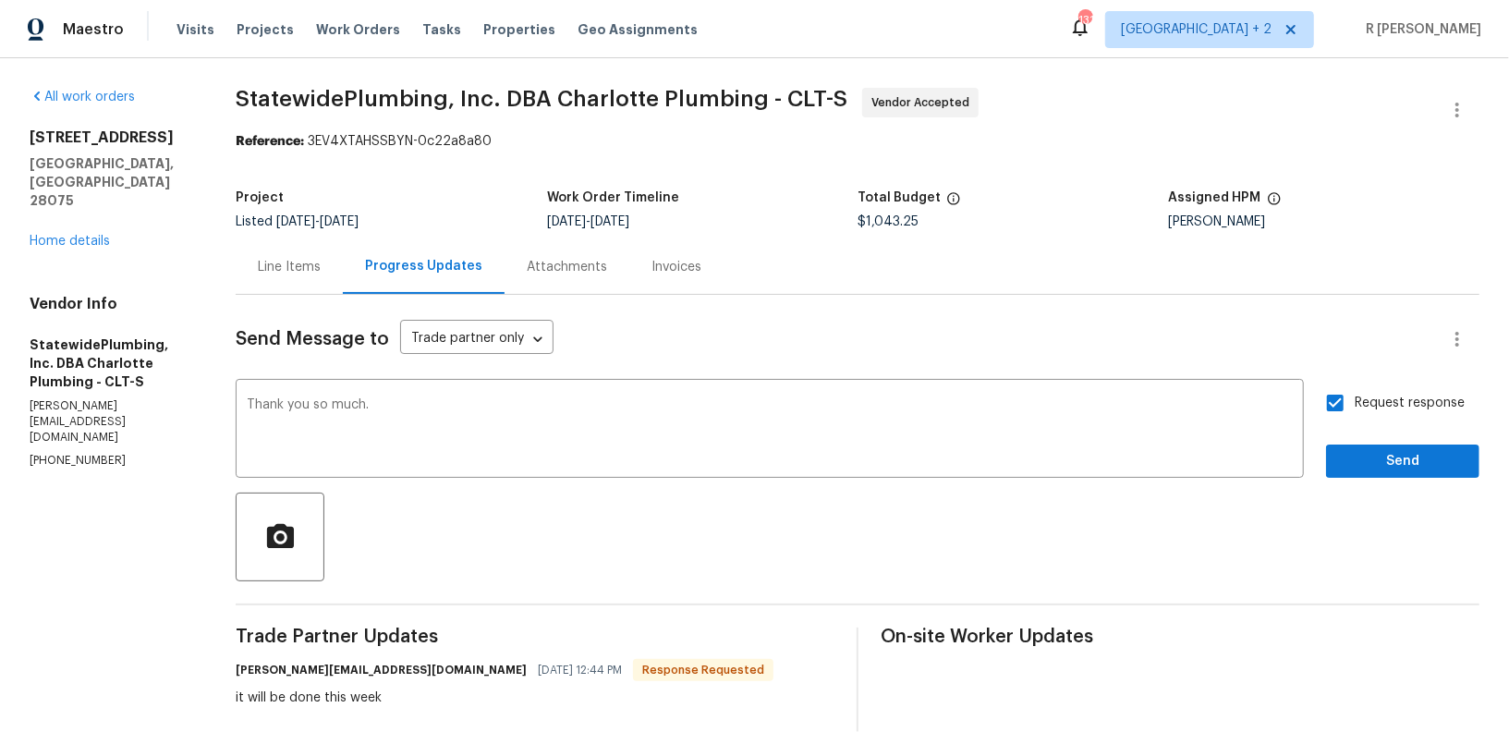
click at [1405, 402] on span "Request response" at bounding box center [1410, 403] width 110 height 19
click at [1355, 402] on input "Request response" at bounding box center [1335, 403] width 39 height 39
checkbox input "false"
click at [1398, 466] on span "Send" at bounding box center [1403, 461] width 124 height 23
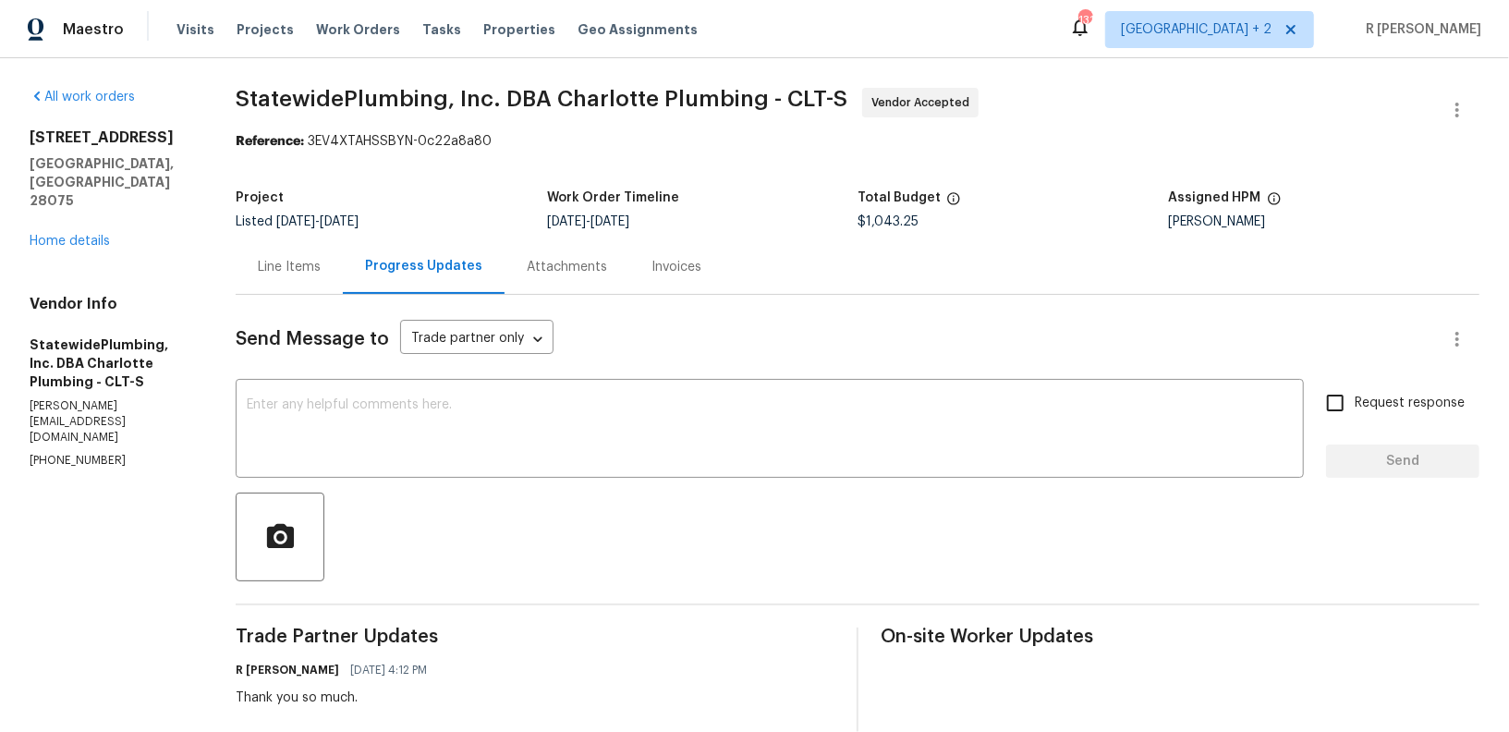
scroll to position [226, 0]
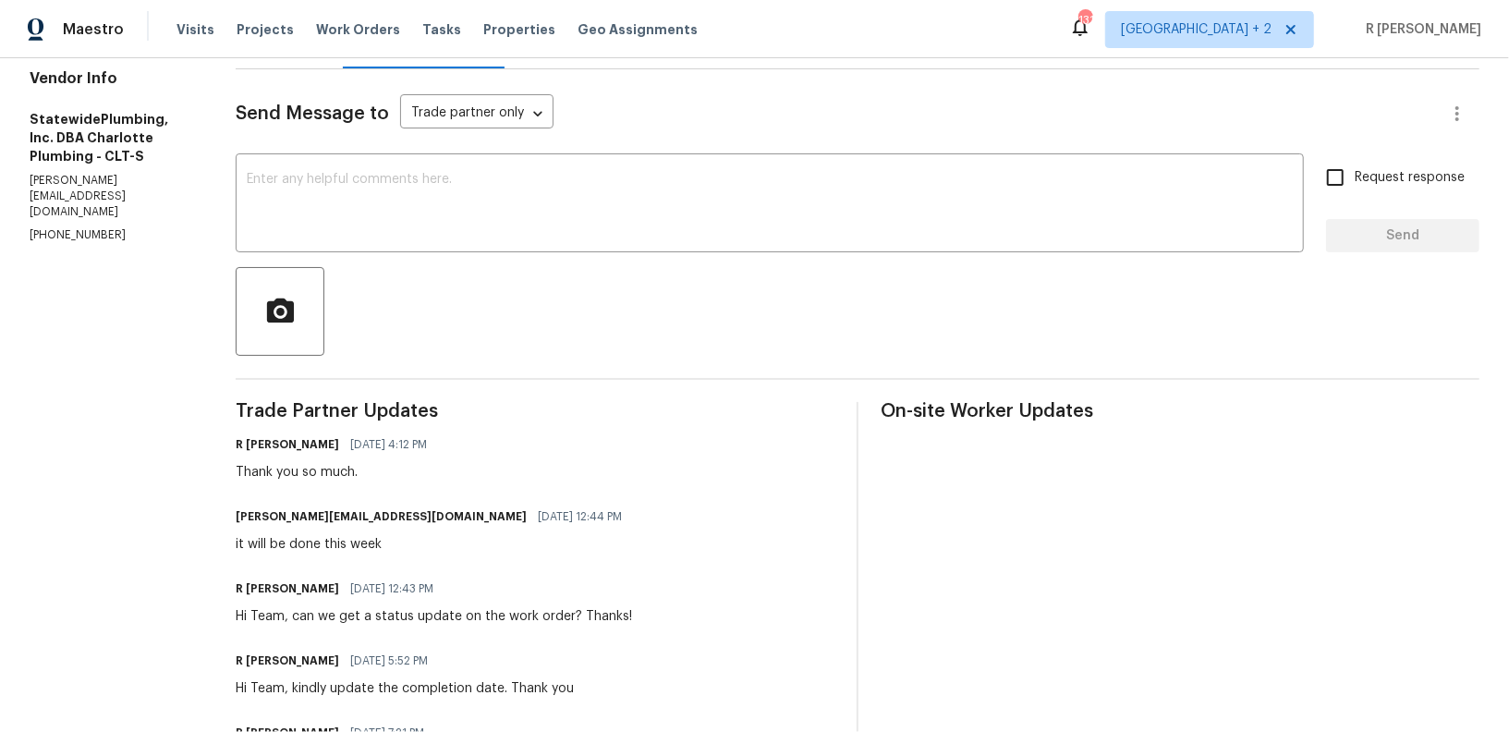
click at [336, 543] on div "it will be done this week" at bounding box center [434, 544] width 397 height 18
copy div "it will be done this week"
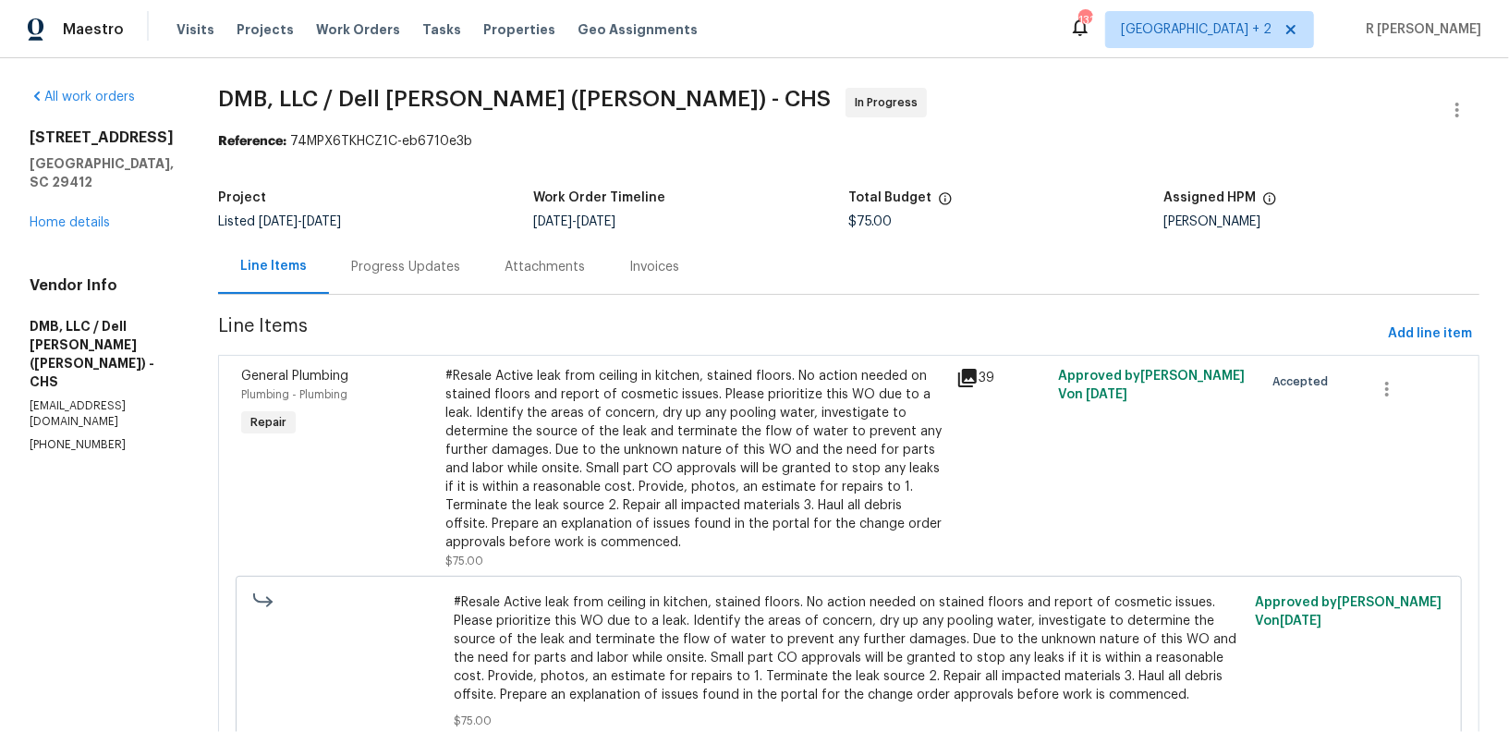
click at [565, 259] on div "Attachments" at bounding box center [544, 266] width 125 height 55
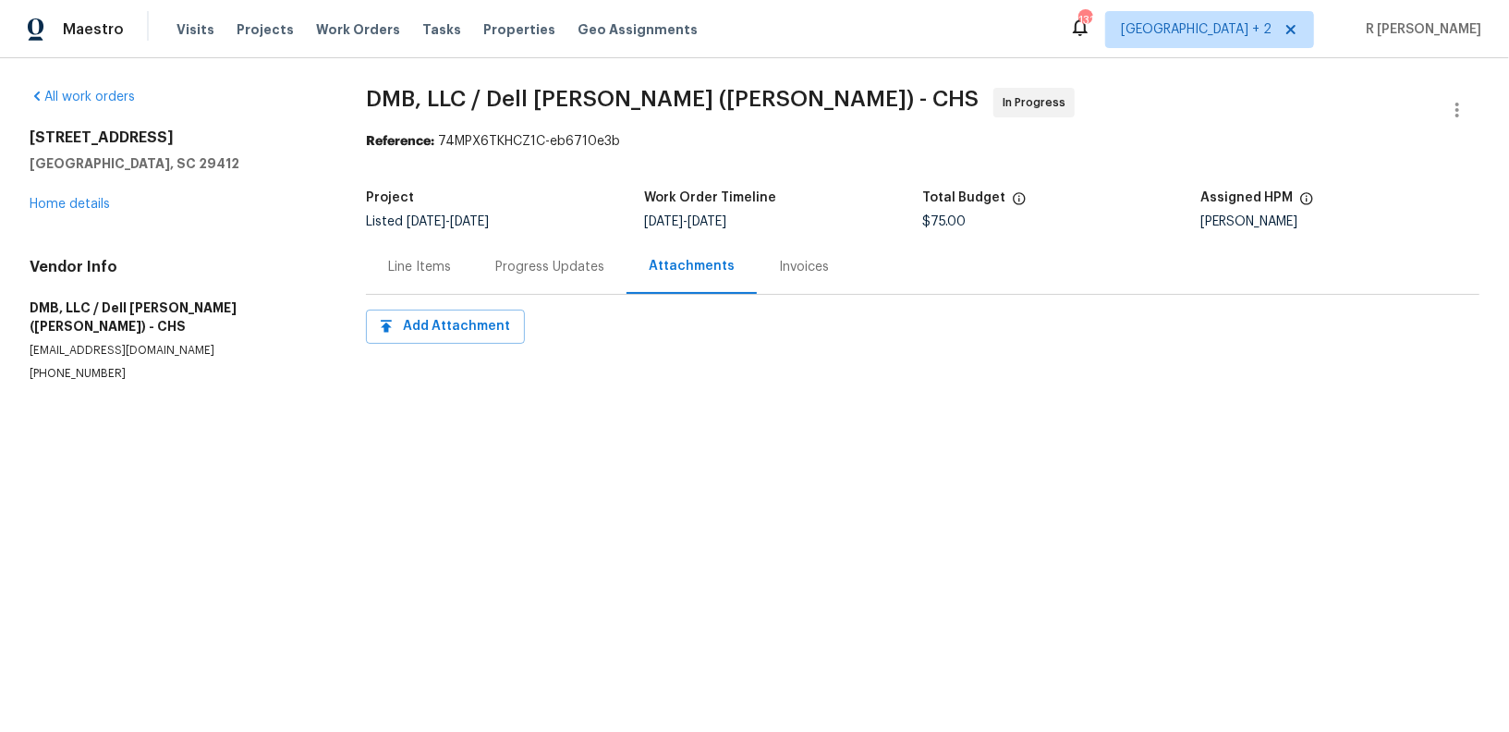
click at [565, 259] on div "Progress Updates" at bounding box center [549, 267] width 109 height 18
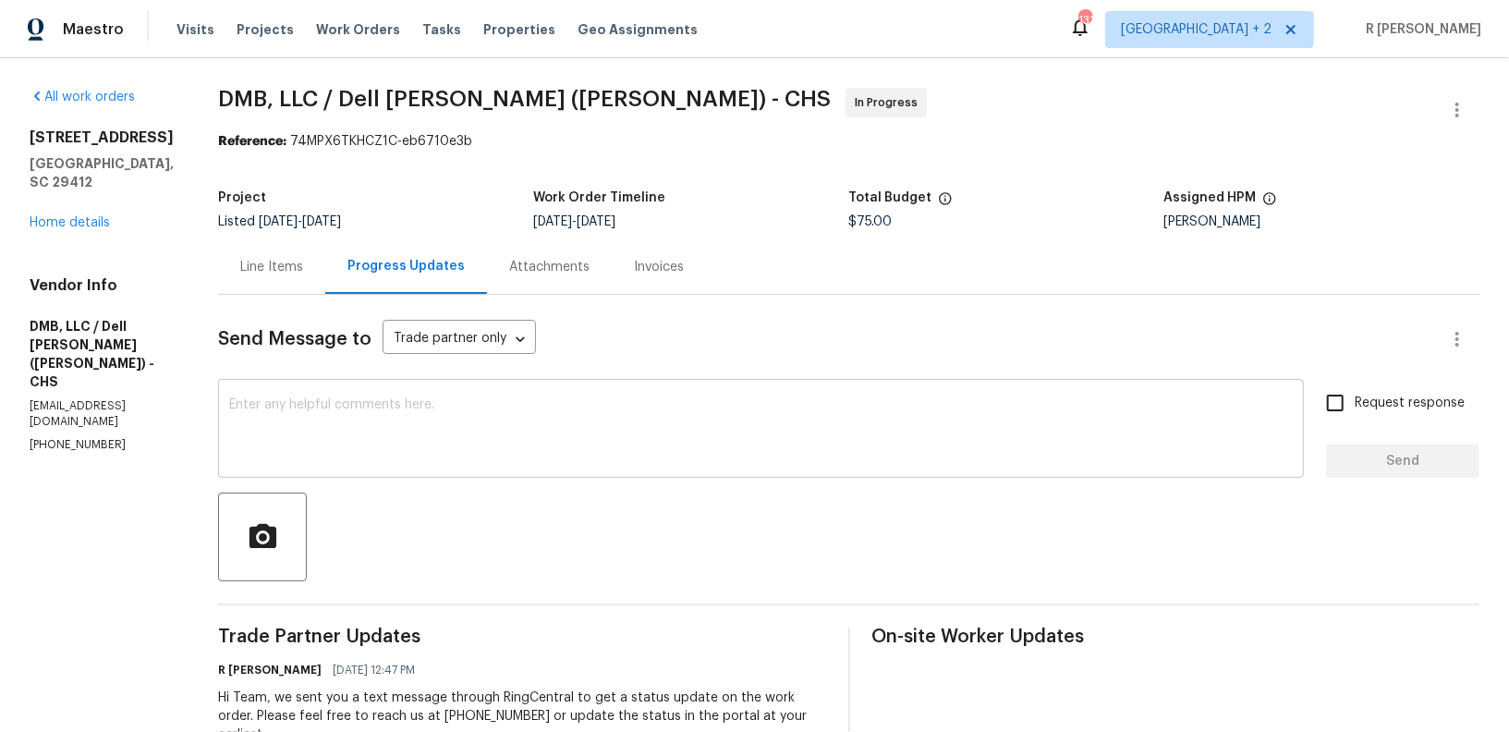
click at [397, 432] on textarea at bounding box center [761, 430] width 1064 height 65
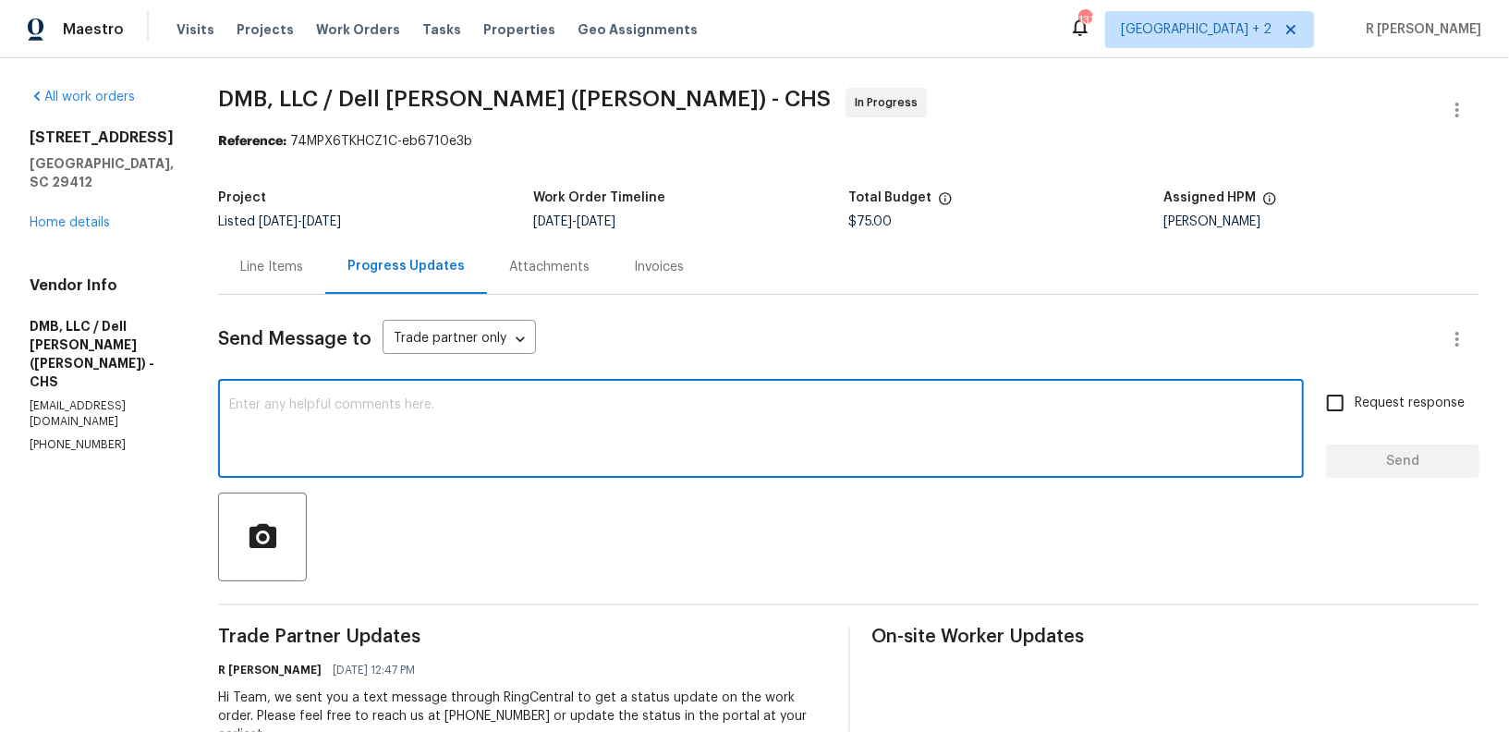
paste textarea "This work order needs to be completed by the target date in order to meet our d…"
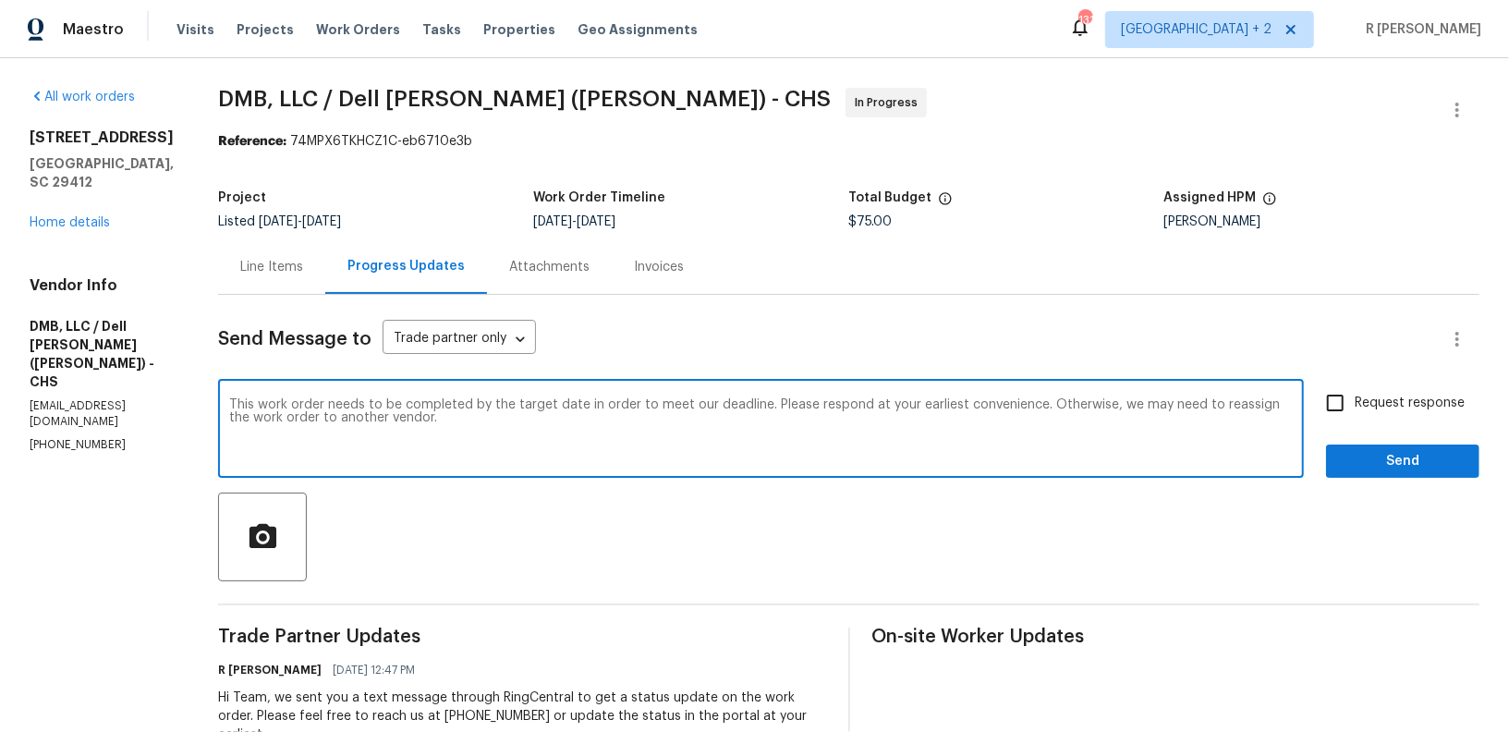
click at [397, 432] on textarea "This work order needs to be completed by the target date in order to meet our d…" at bounding box center [761, 430] width 1064 height 65
type textarea "This work order needs to be completed by the target date in order to meet our d…"
click at [1372, 471] on span "Send" at bounding box center [1403, 461] width 124 height 23
